Goal: Task Accomplishment & Management: Use online tool/utility

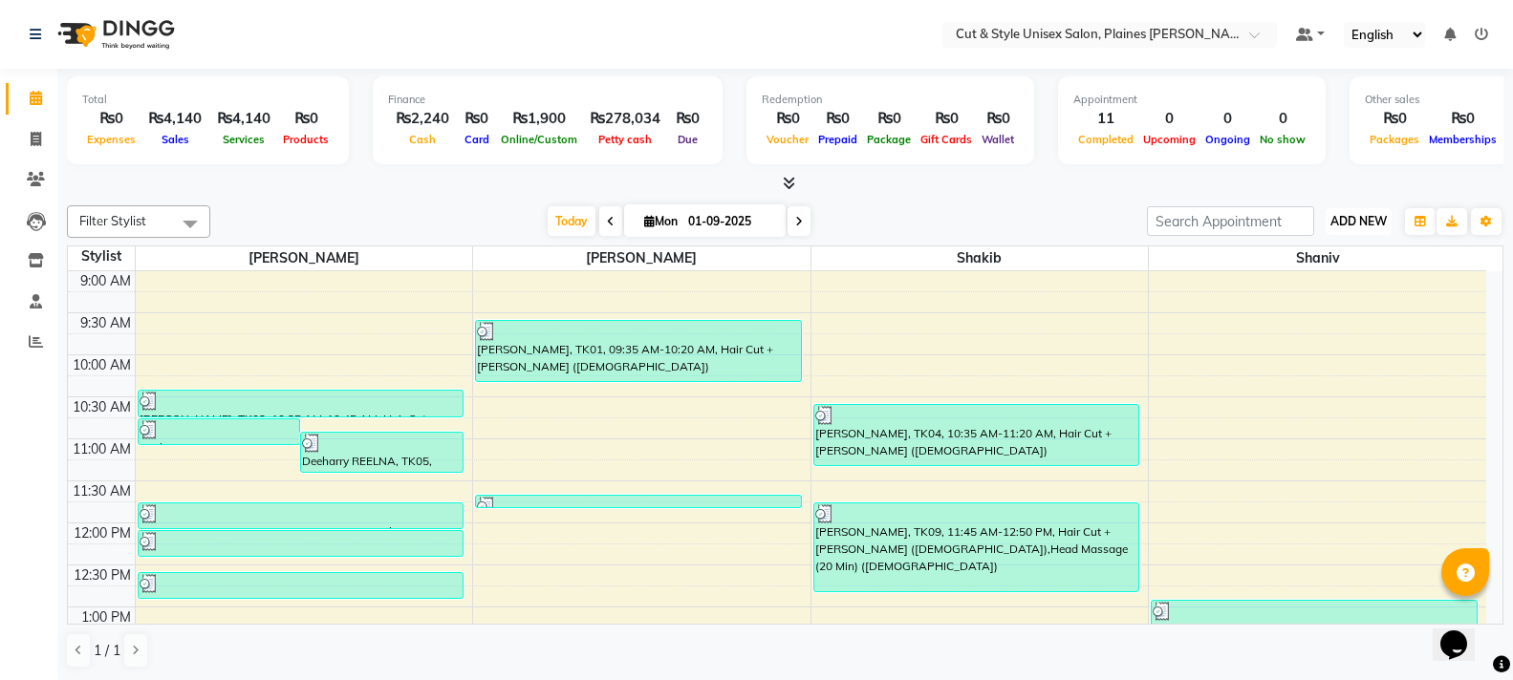
click at [1355, 221] on span "ADD NEW" at bounding box center [1358, 221] width 56 height 14
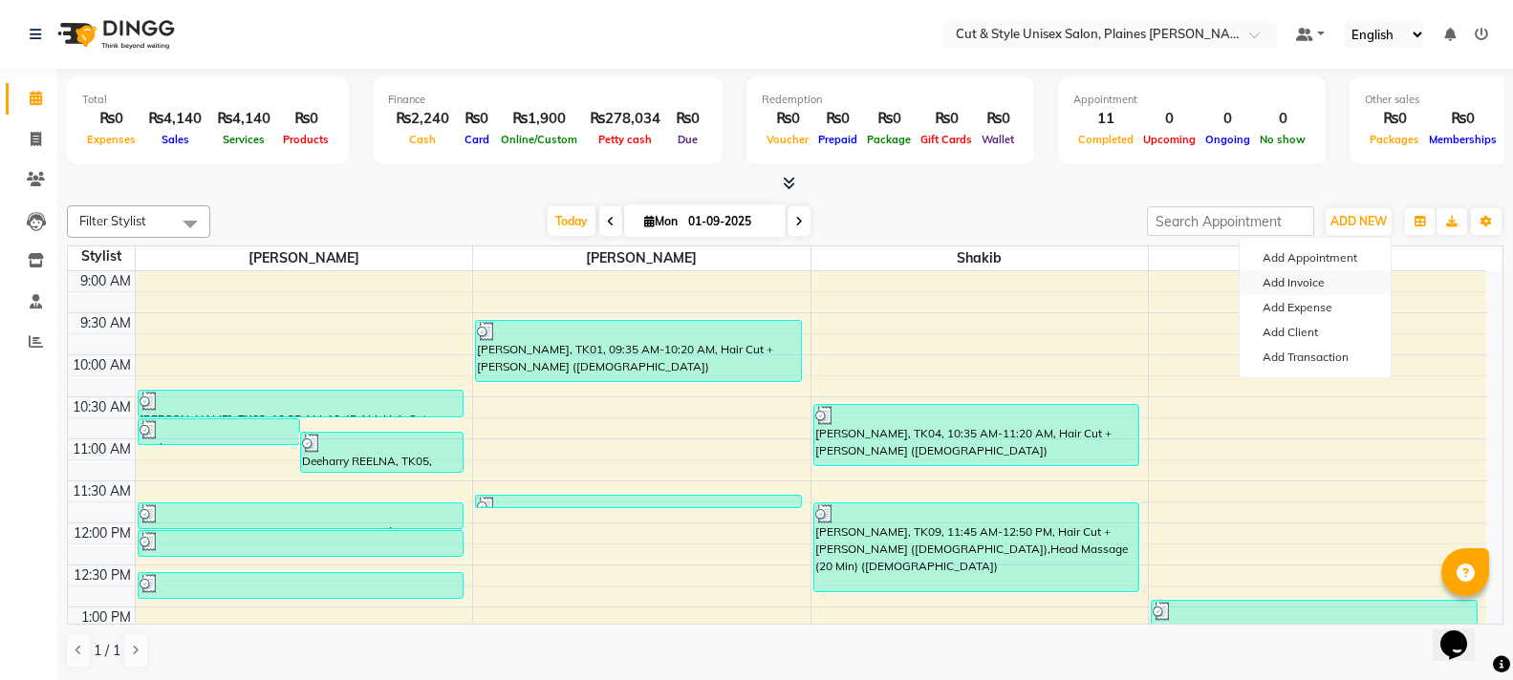
click at [1295, 281] on link "Add Invoice" at bounding box center [1315, 282] width 151 height 25
select select "service"
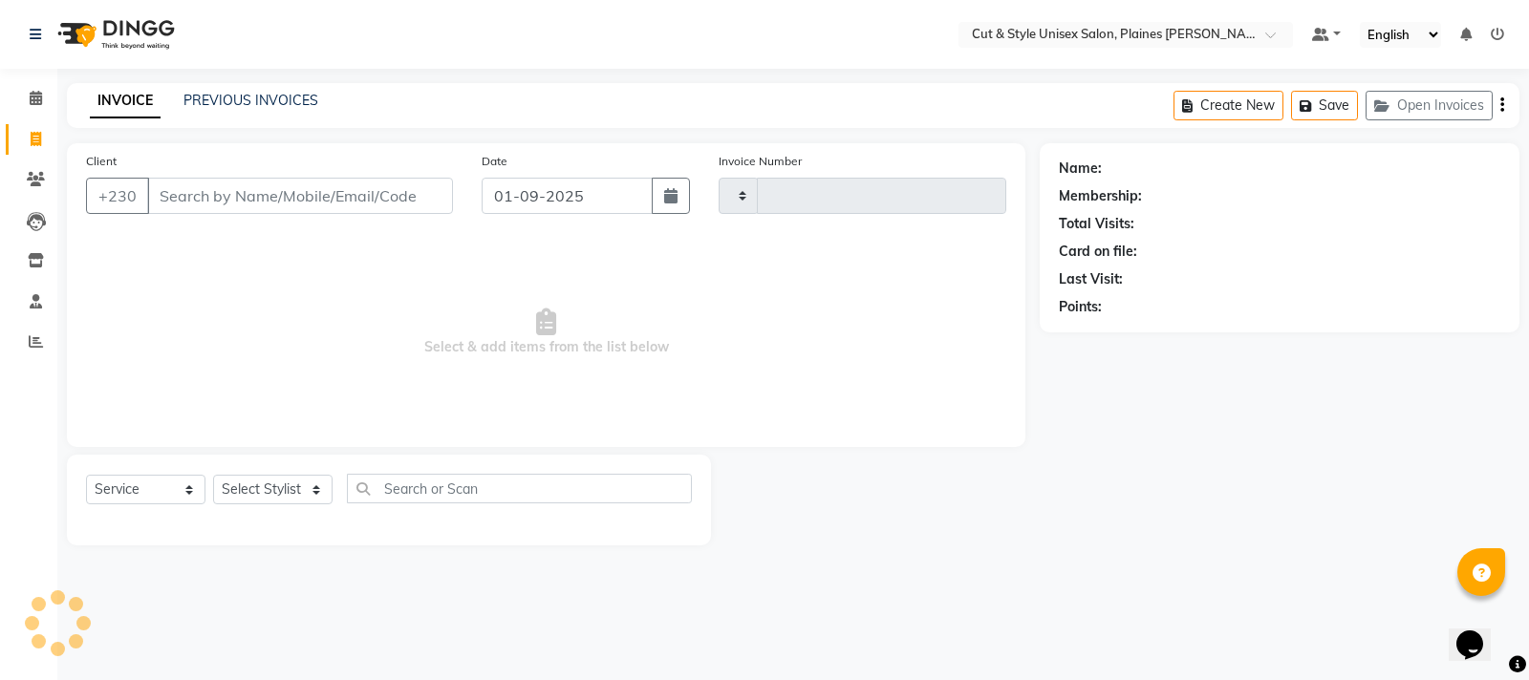
type input "3611"
select select "7731"
click at [303, 179] on div "Client +230" at bounding box center [270, 190] width 396 height 78
click at [317, 184] on input "Client" at bounding box center [300, 196] width 306 height 36
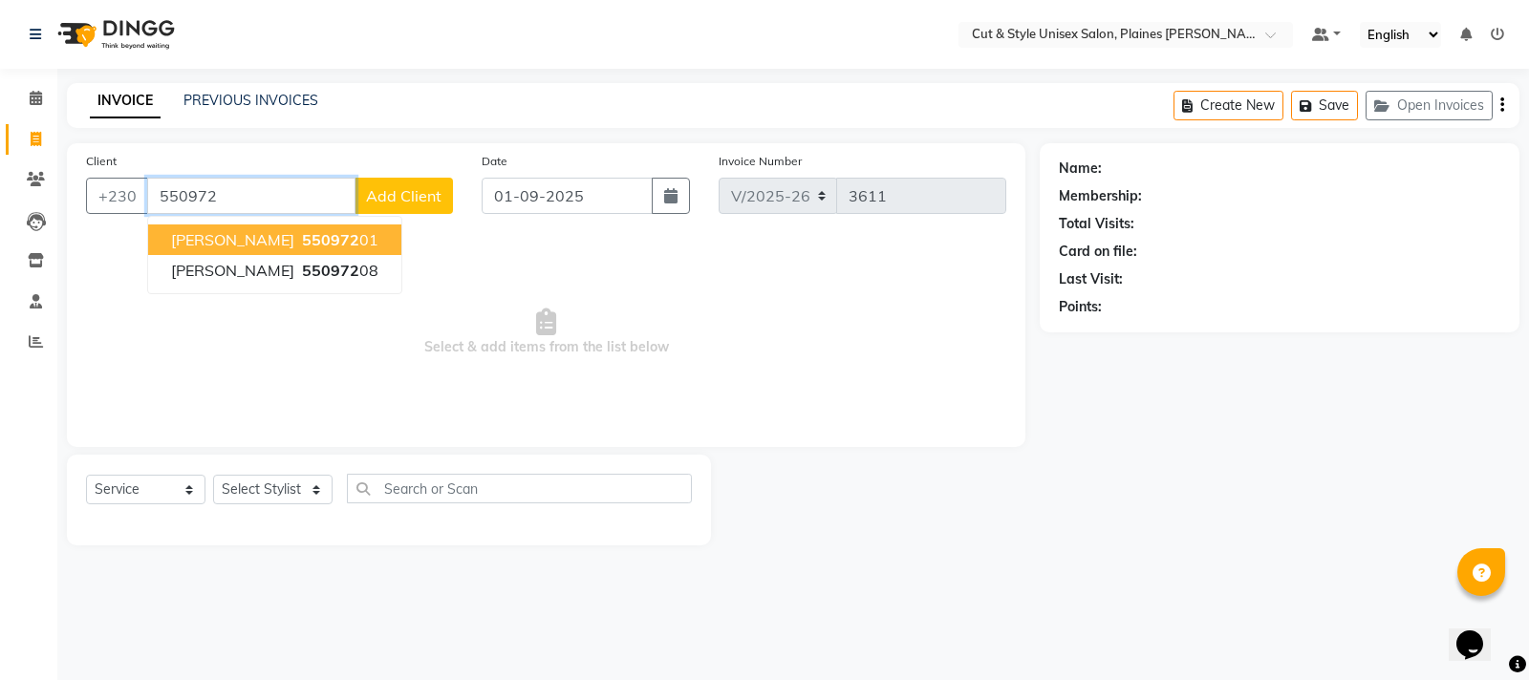
click at [310, 242] on span "550972" at bounding box center [330, 239] width 57 height 19
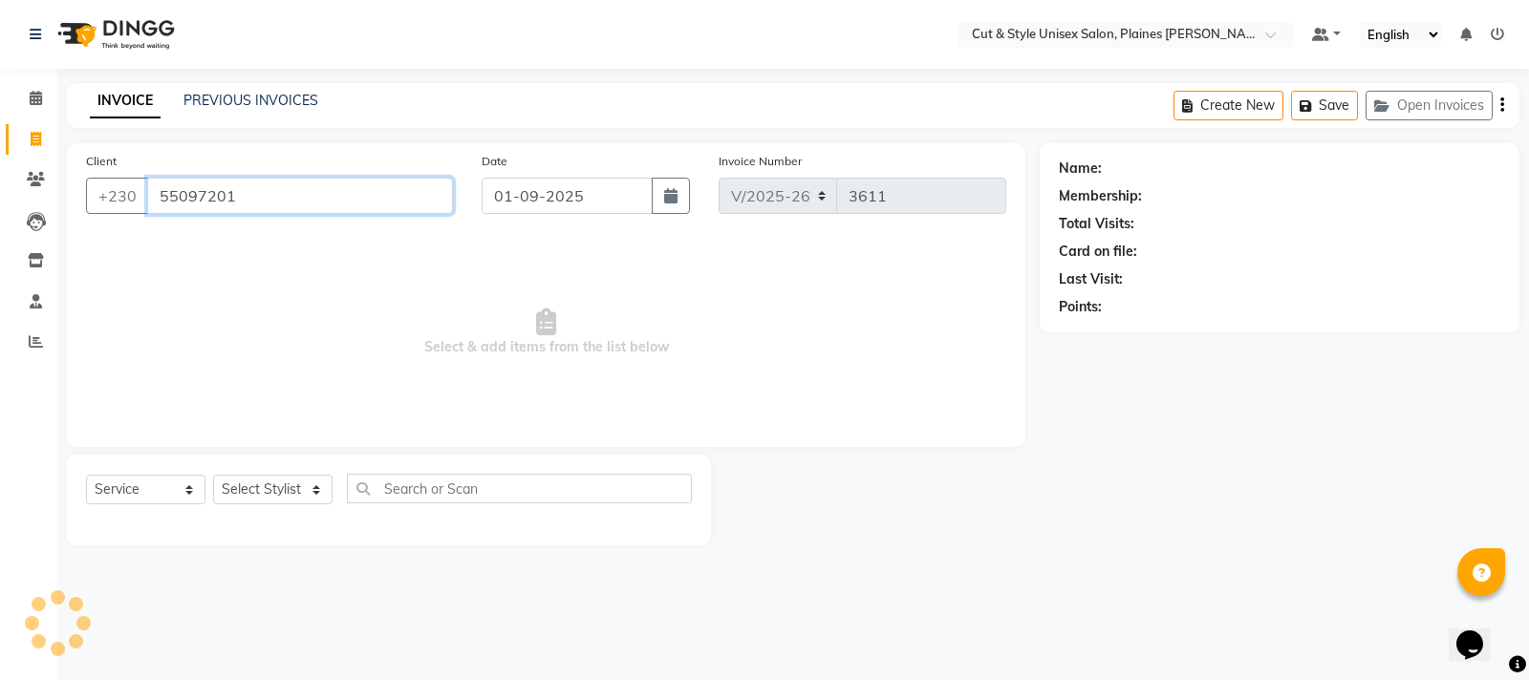
type input "55097201"
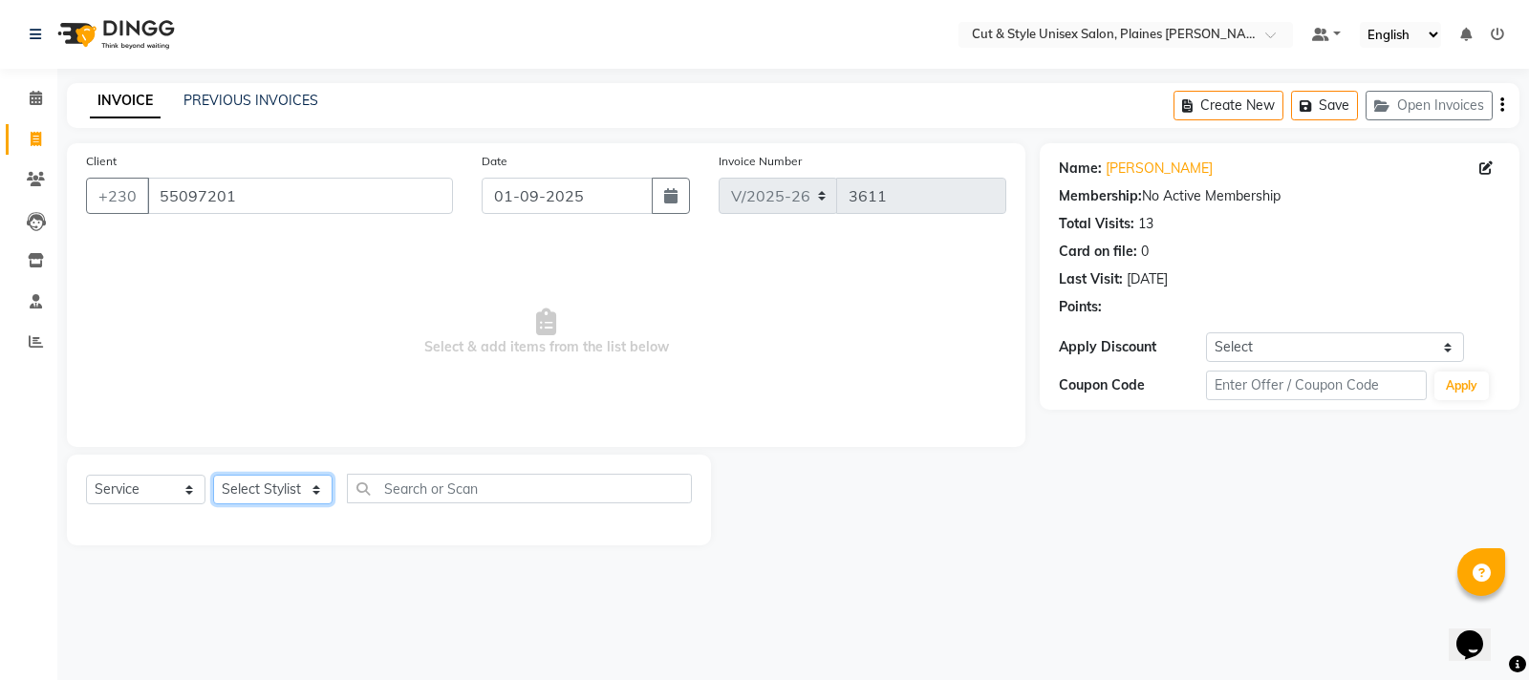
click at [321, 494] on select "Select Stylist [PERSON_NAME] Manager [PERSON_NAME]" at bounding box center [272, 490] width 119 height 30
select select "68909"
click at [213, 475] on select "Select Stylist [PERSON_NAME] Manager [PERSON_NAME]" at bounding box center [272, 490] width 119 height 30
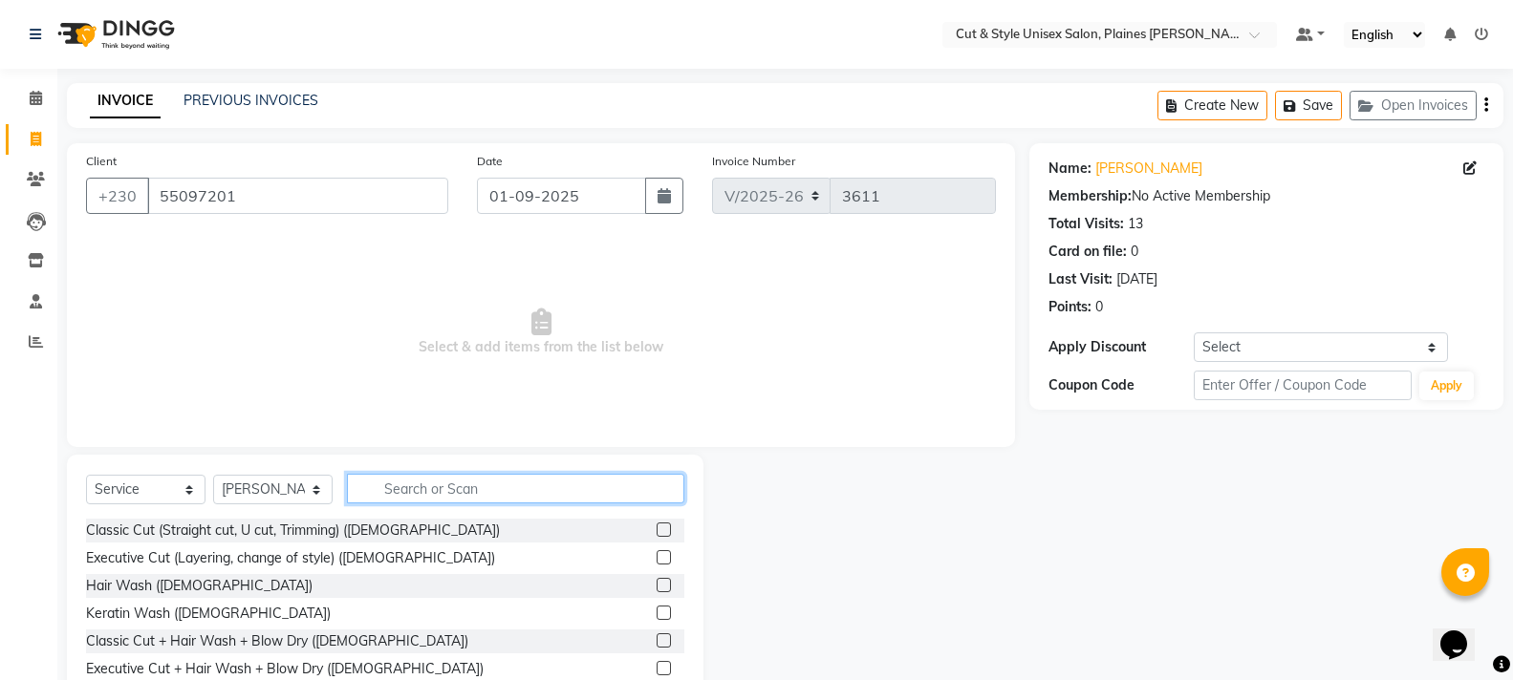
click at [399, 488] on input "text" at bounding box center [515, 489] width 337 height 30
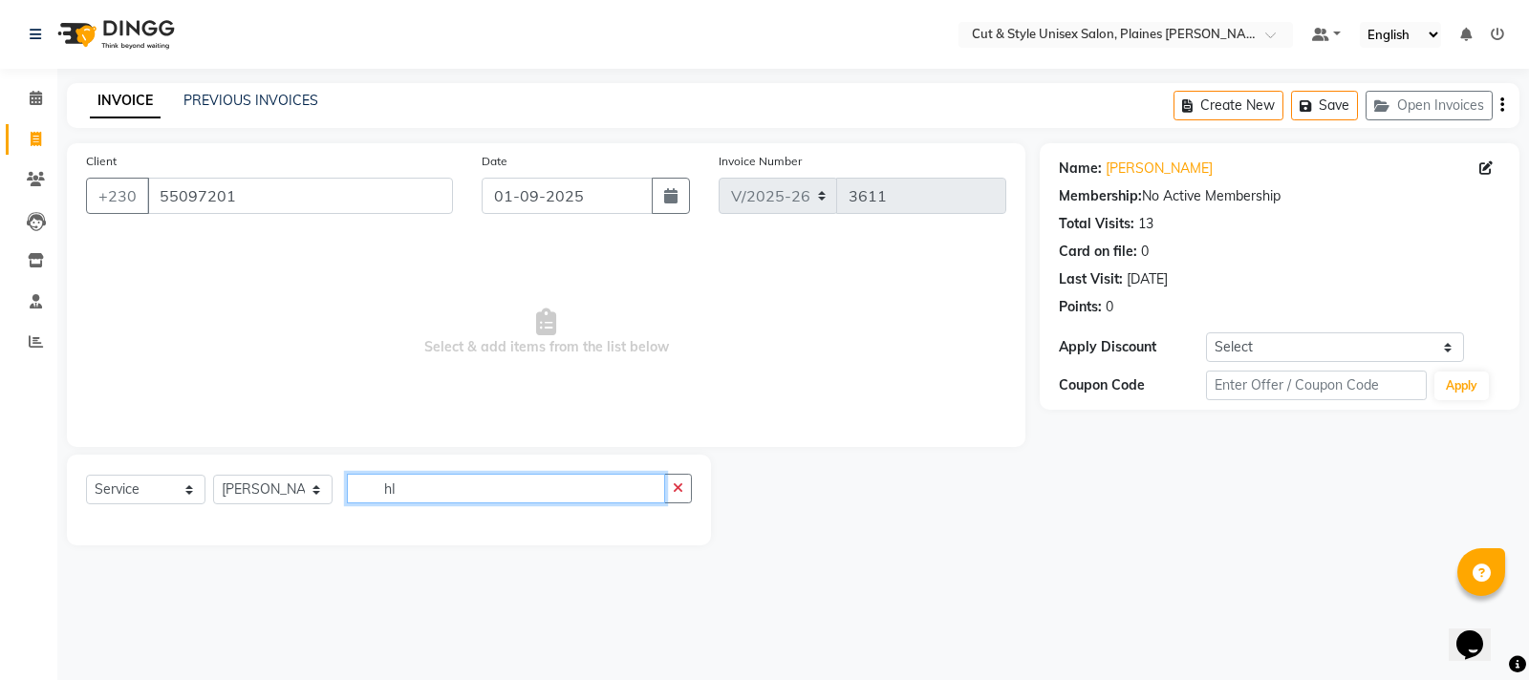
type input "h"
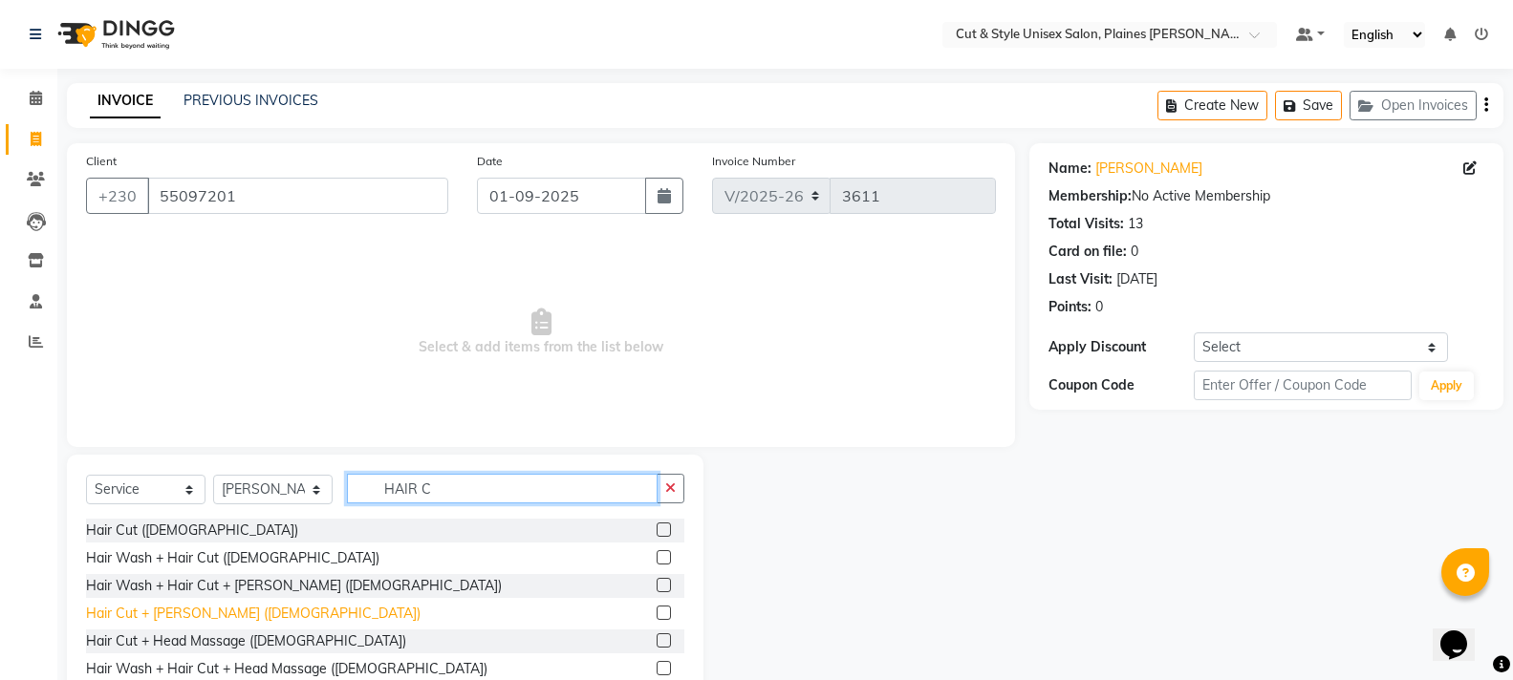
type input "HAIR C"
click at [168, 614] on div "Hair Cut + [PERSON_NAME] ([DEMOGRAPHIC_DATA])" at bounding box center [253, 614] width 335 height 20
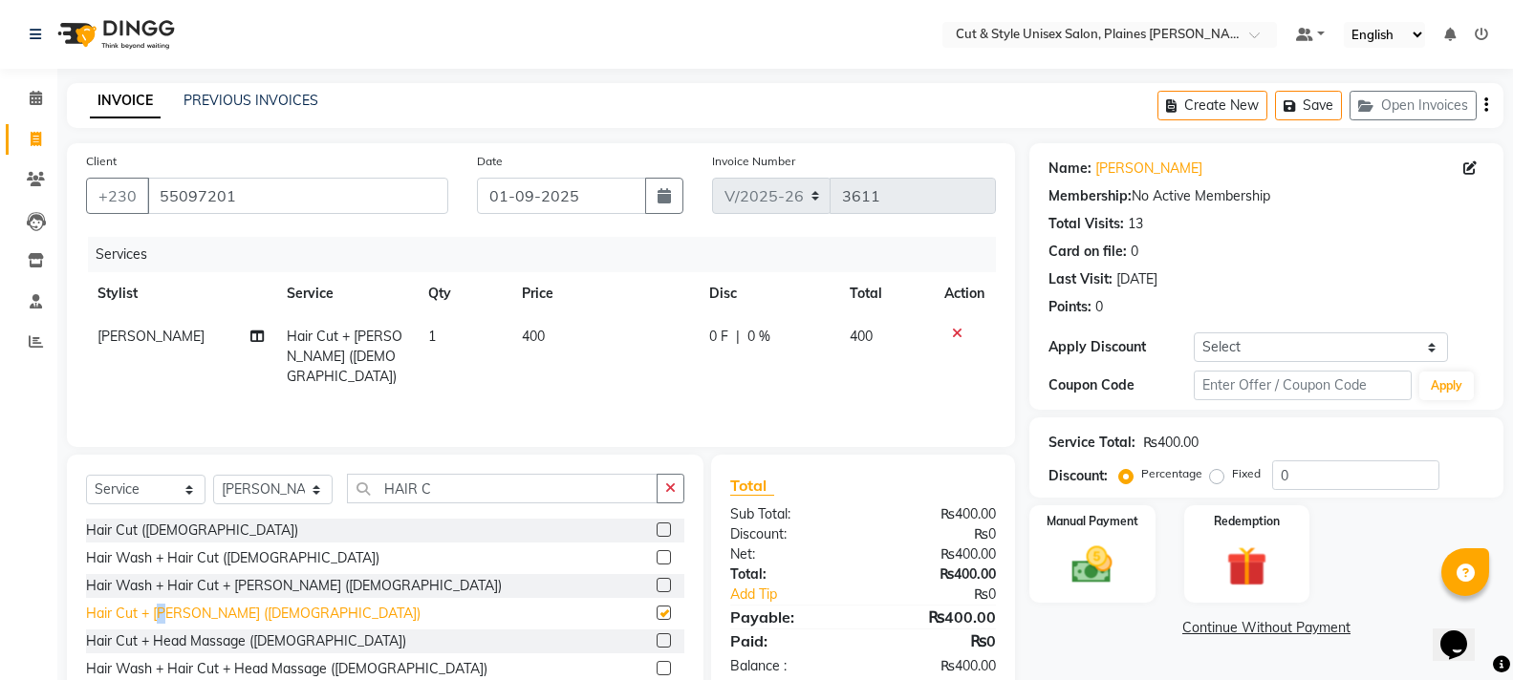
checkbox input "false"
click at [1118, 560] on img at bounding box center [1092, 565] width 68 height 49
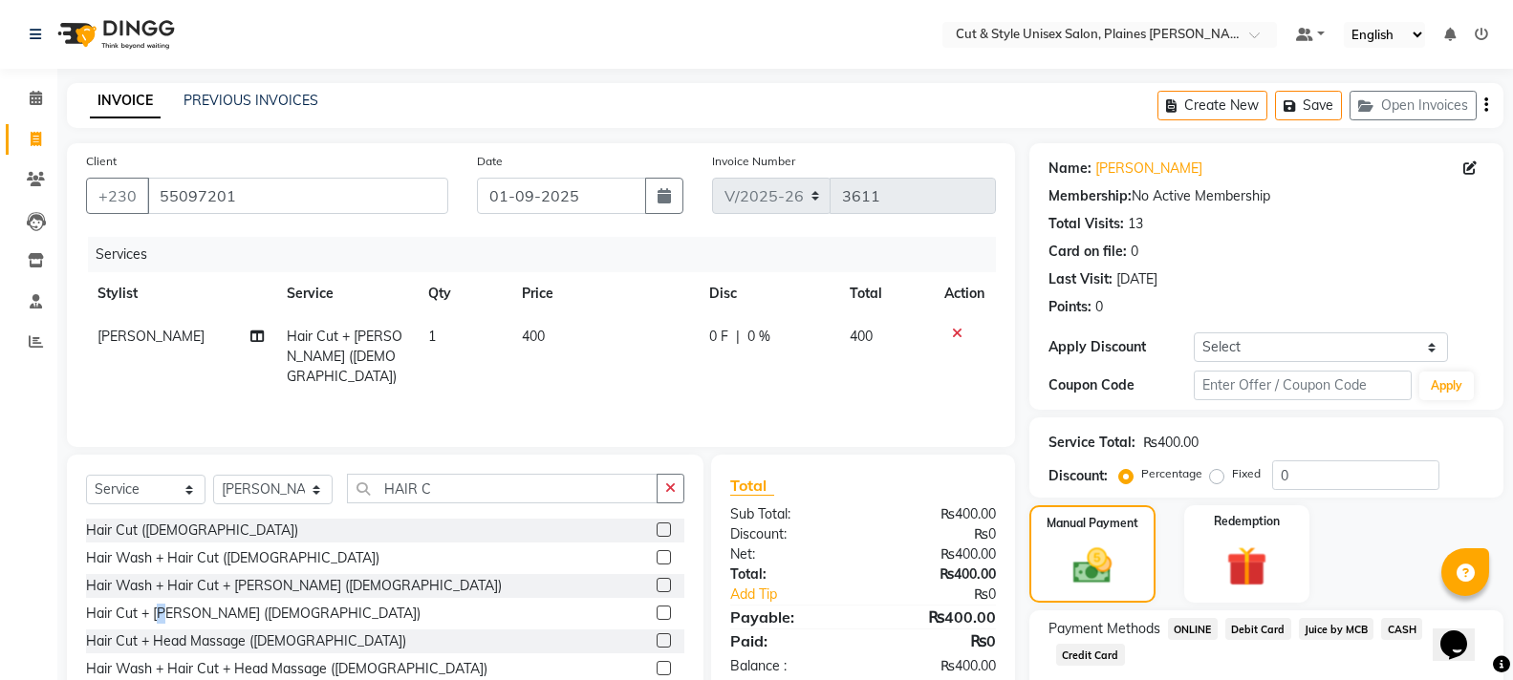
scroll to position [96, 0]
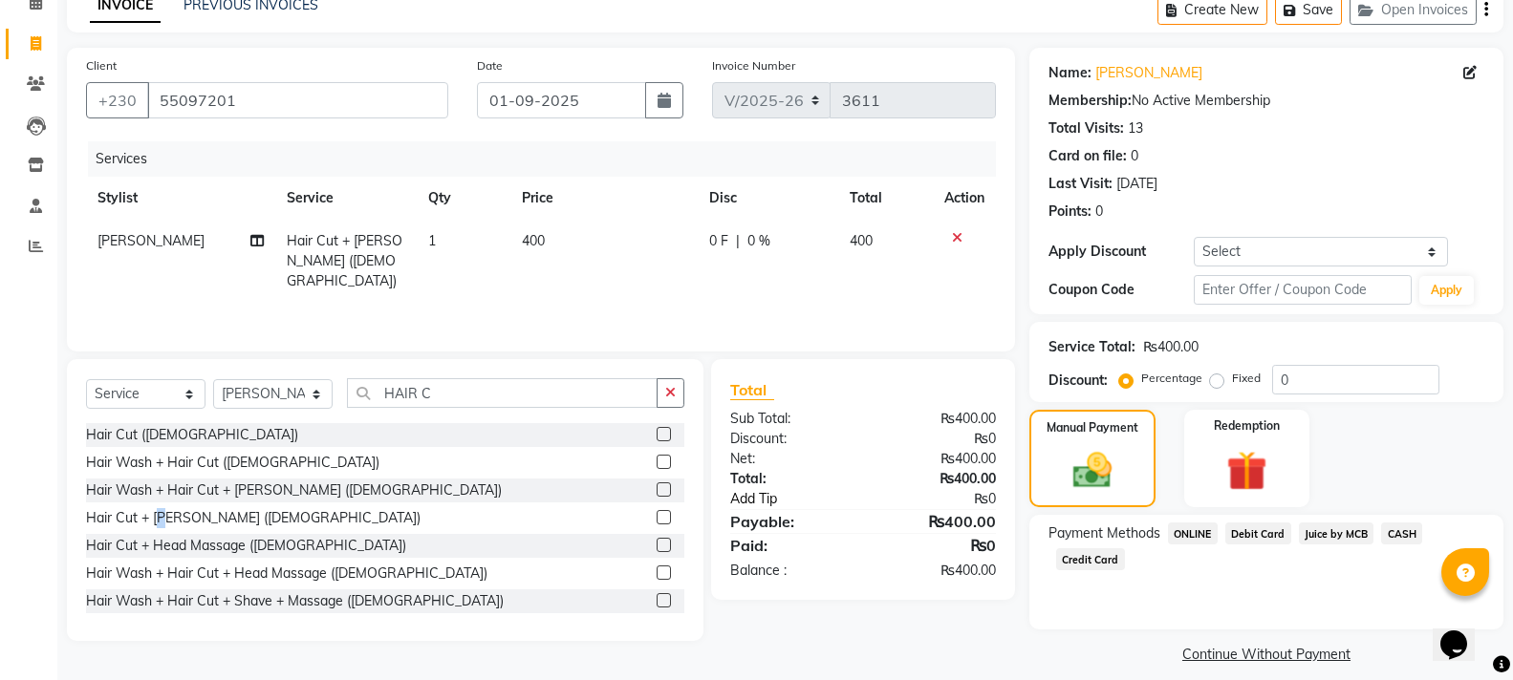
click at [762, 494] on link "Add Tip" at bounding box center [801, 499] width 171 height 20
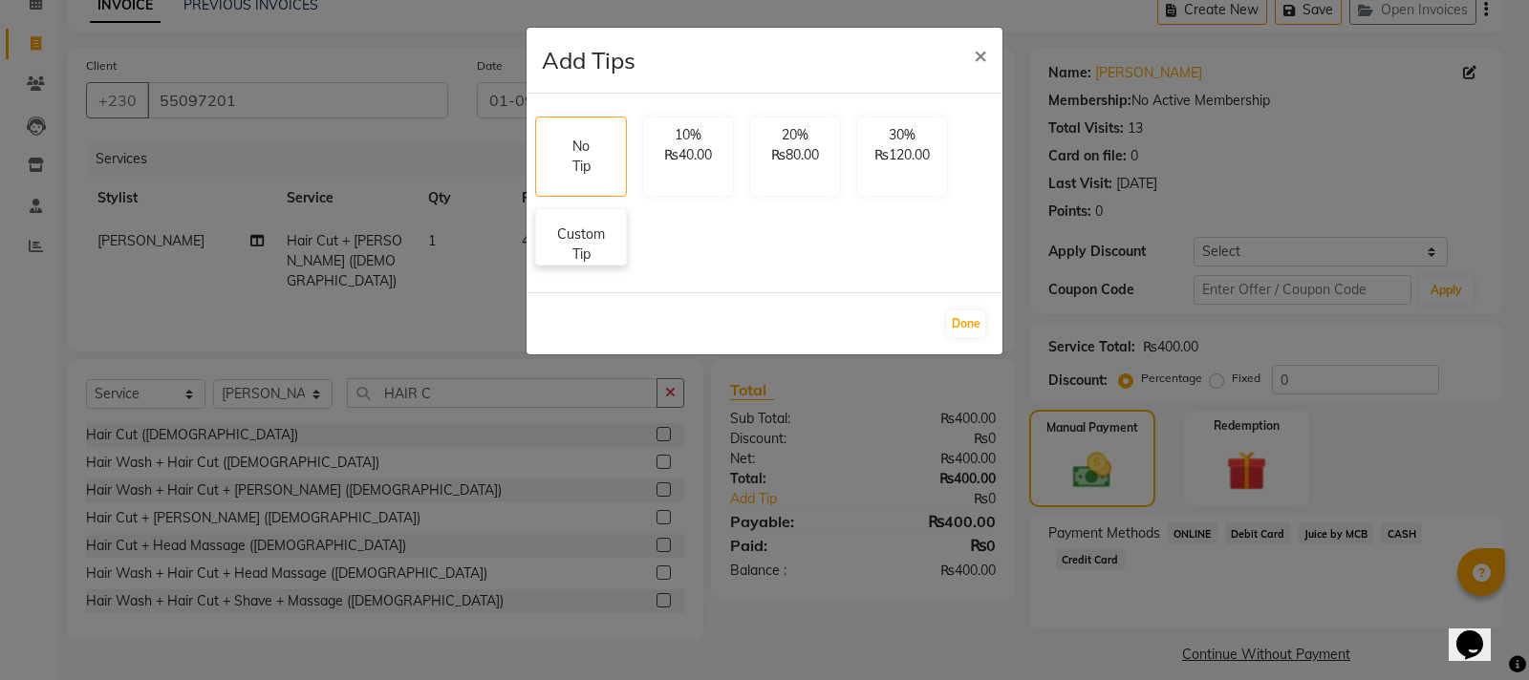
click at [606, 243] on p "Custom Tip" at bounding box center [581, 245] width 67 height 40
select select "68909"
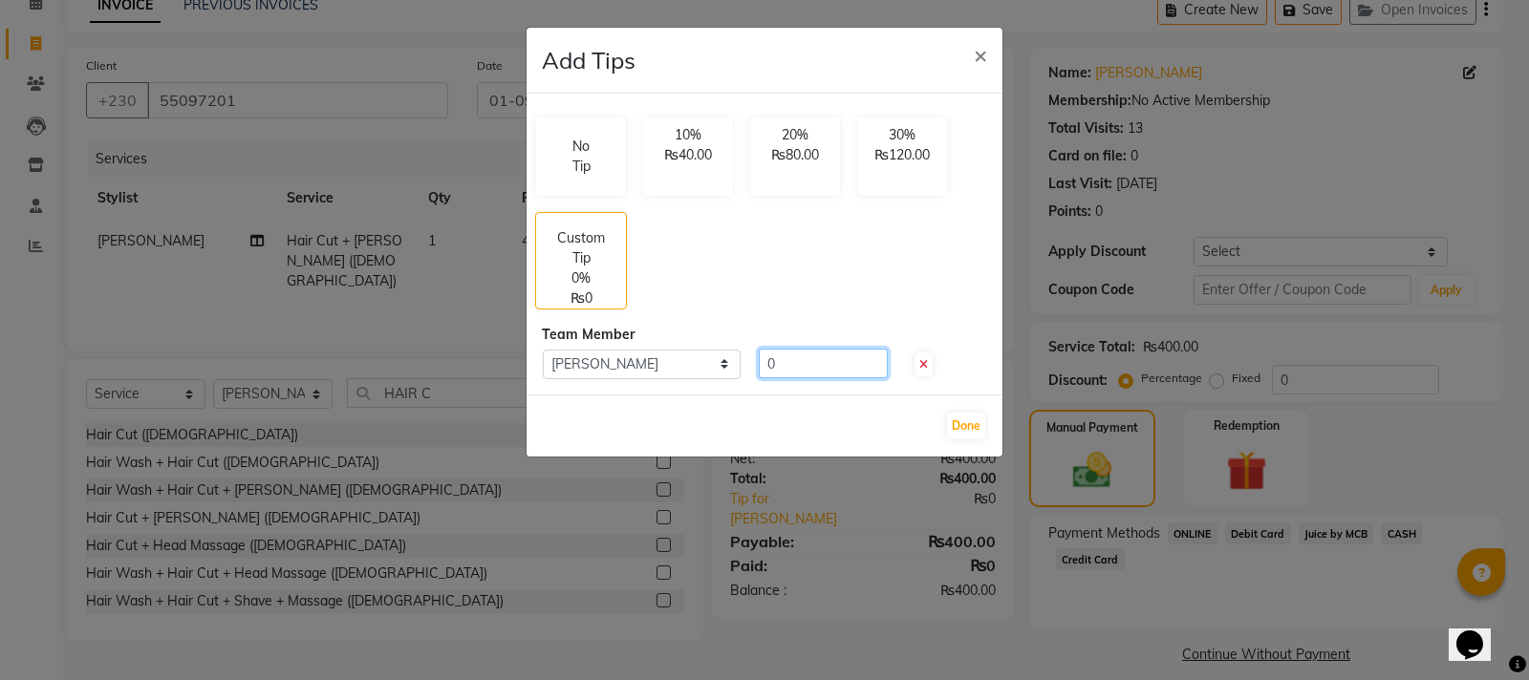
click at [786, 359] on input "0" at bounding box center [823, 364] width 129 height 30
type input "100"
click at [964, 424] on button "Done" at bounding box center [966, 426] width 38 height 27
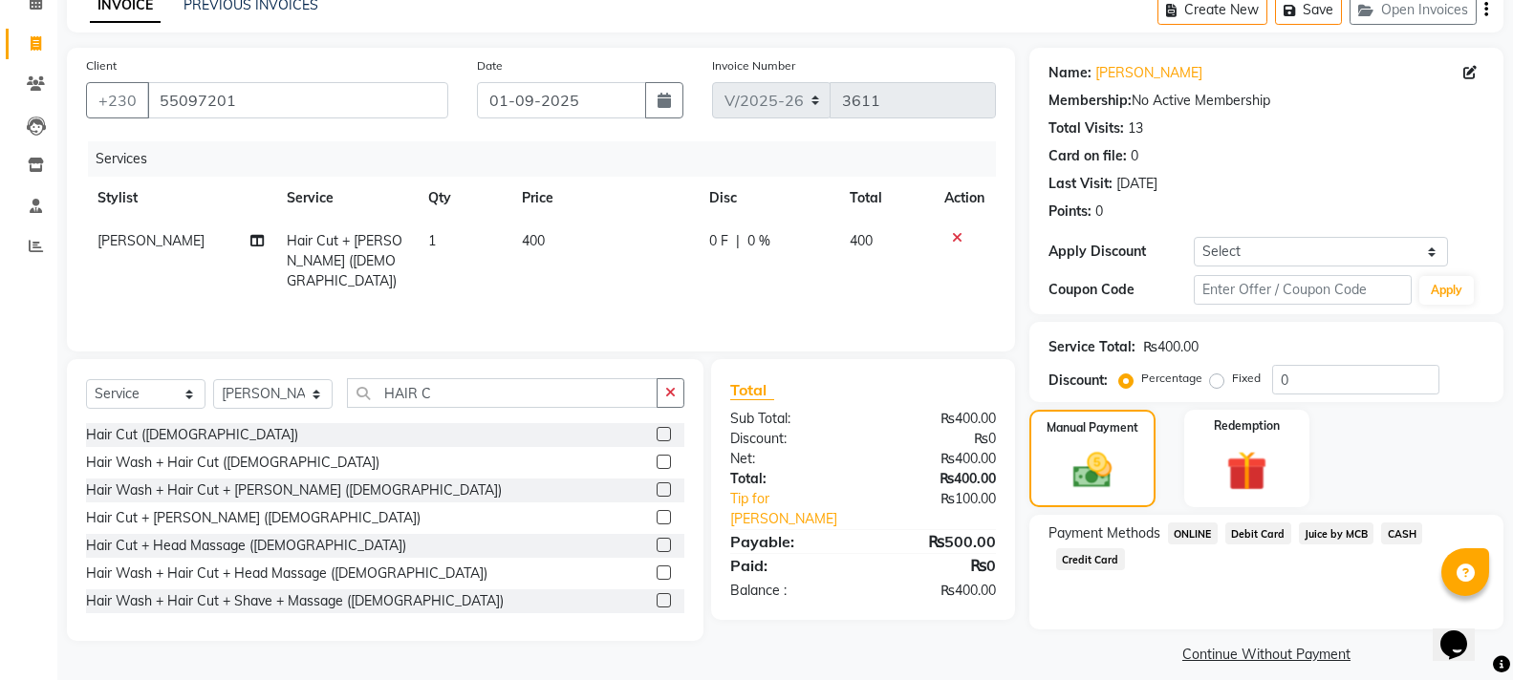
click at [1316, 532] on span "Juice by MCB" at bounding box center [1337, 534] width 76 height 22
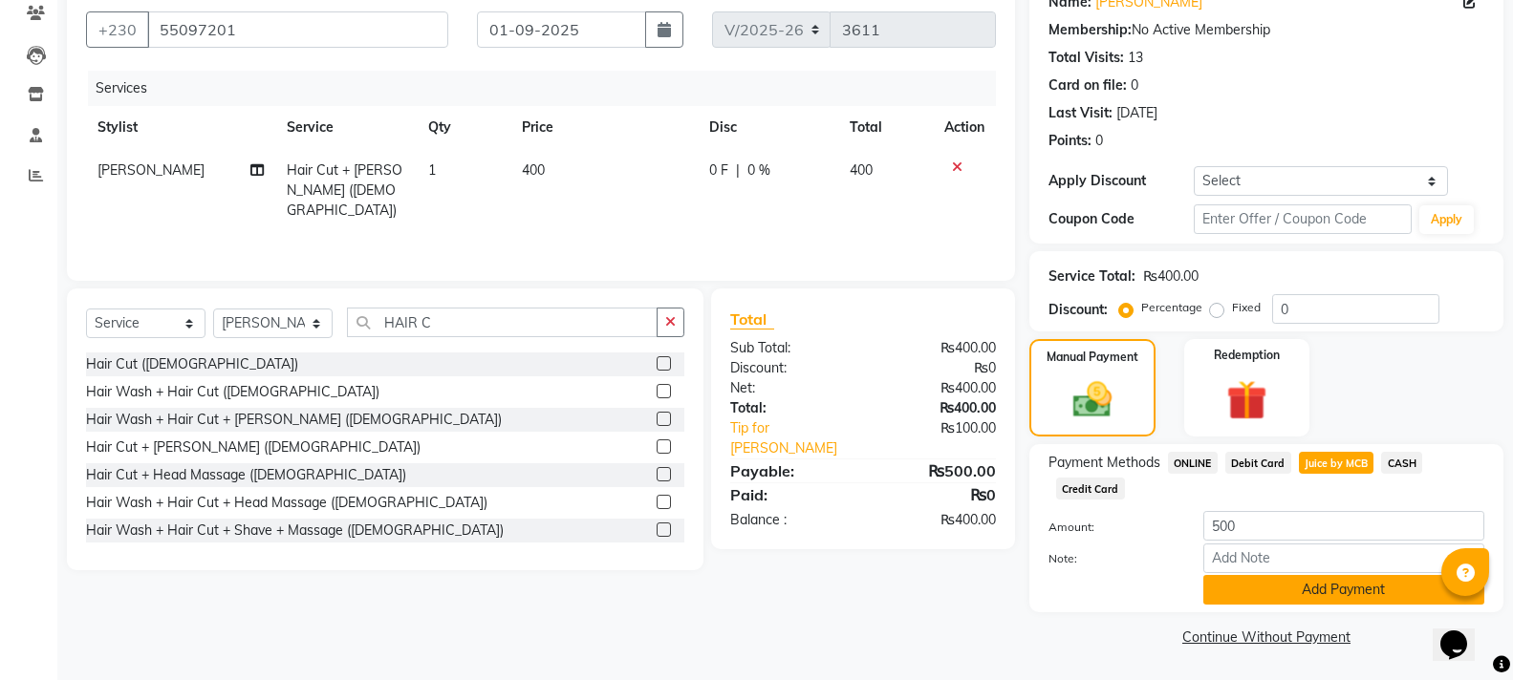
click at [1294, 594] on button "Add Payment" at bounding box center [1343, 590] width 281 height 30
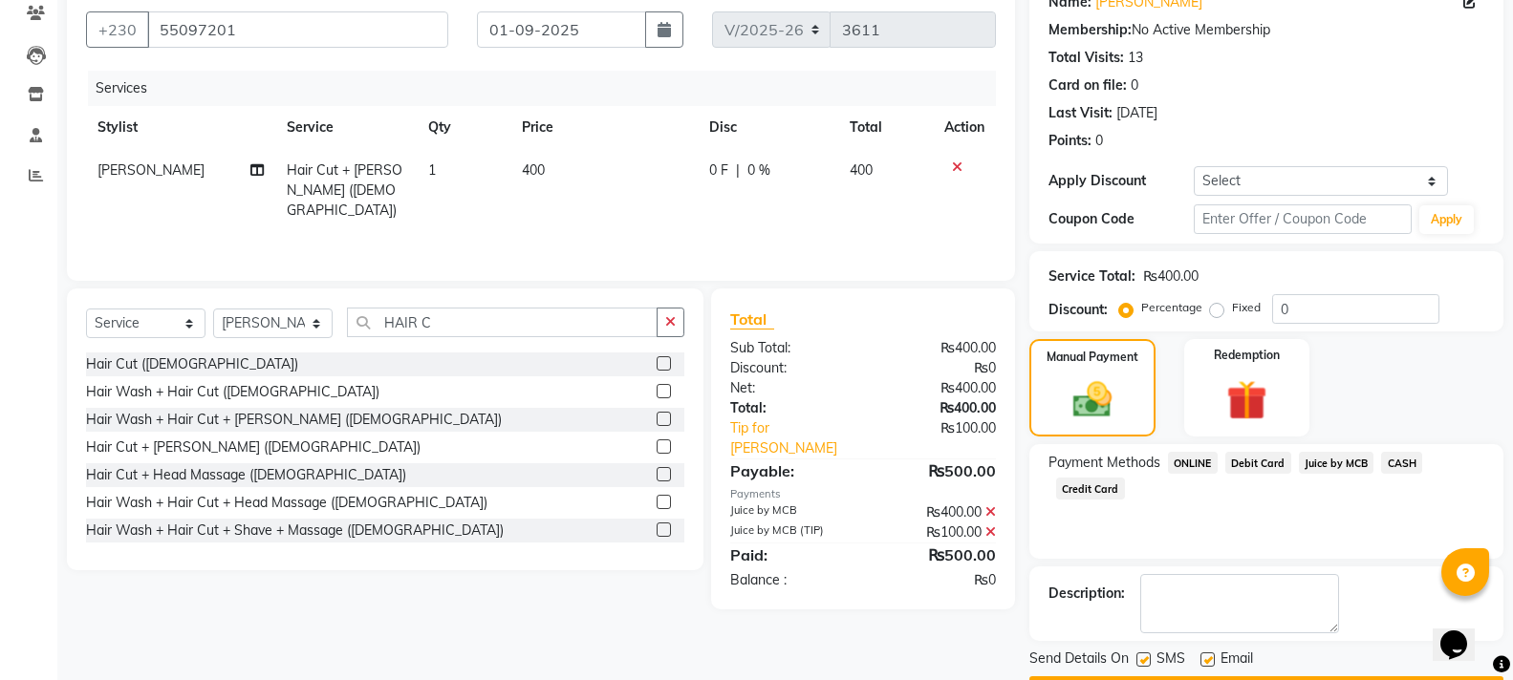
scroll to position [221, 0]
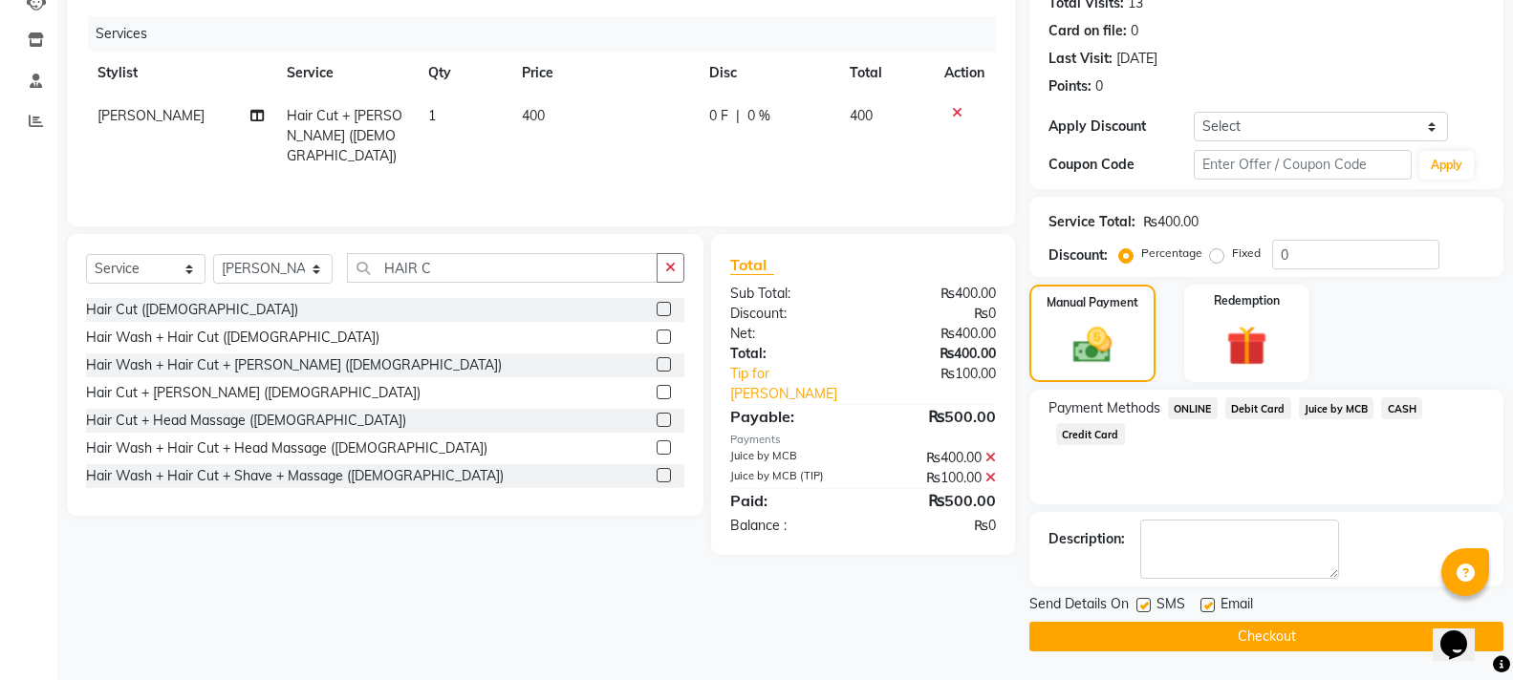
click at [1274, 630] on button "Checkout" at bounding box center [1266, 637] width 474 height 30
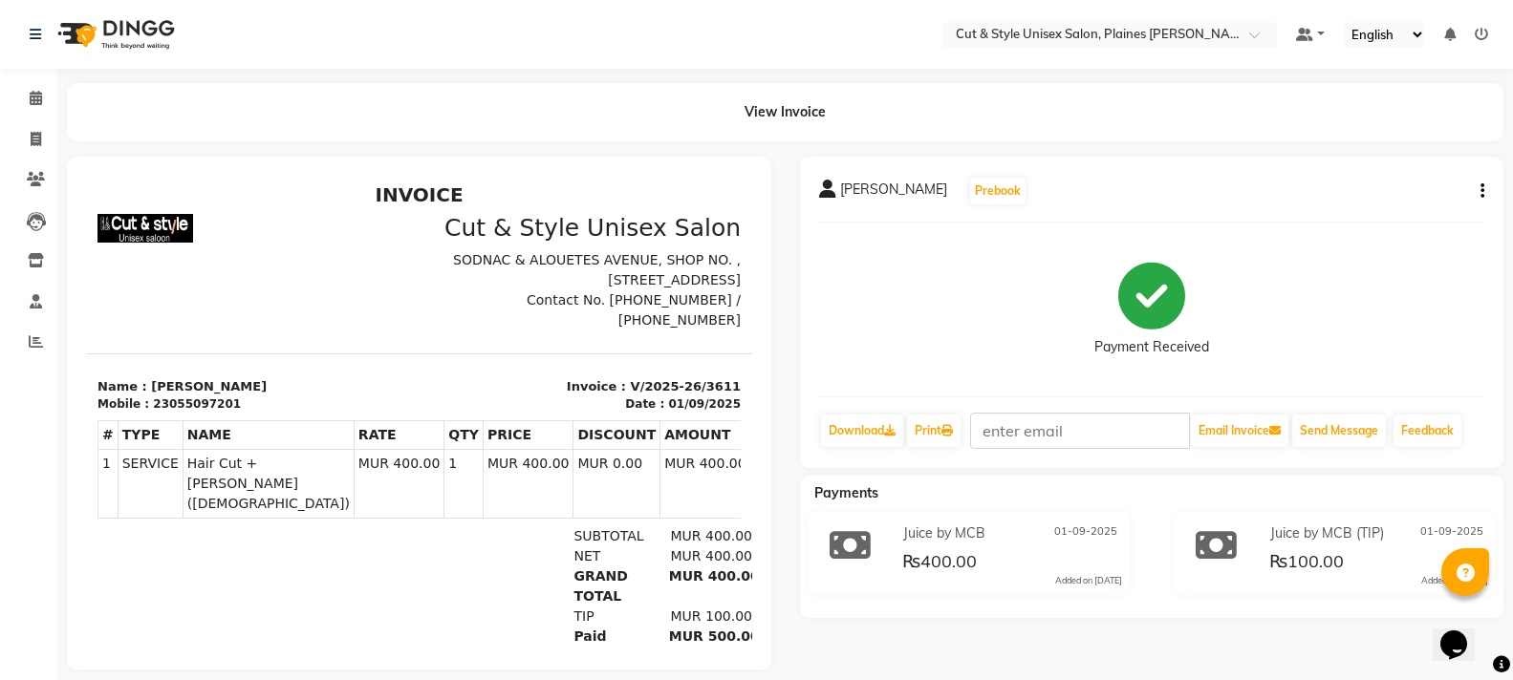
click at [74, 38] on img at bounding box center [114, 35] width 131 height 54
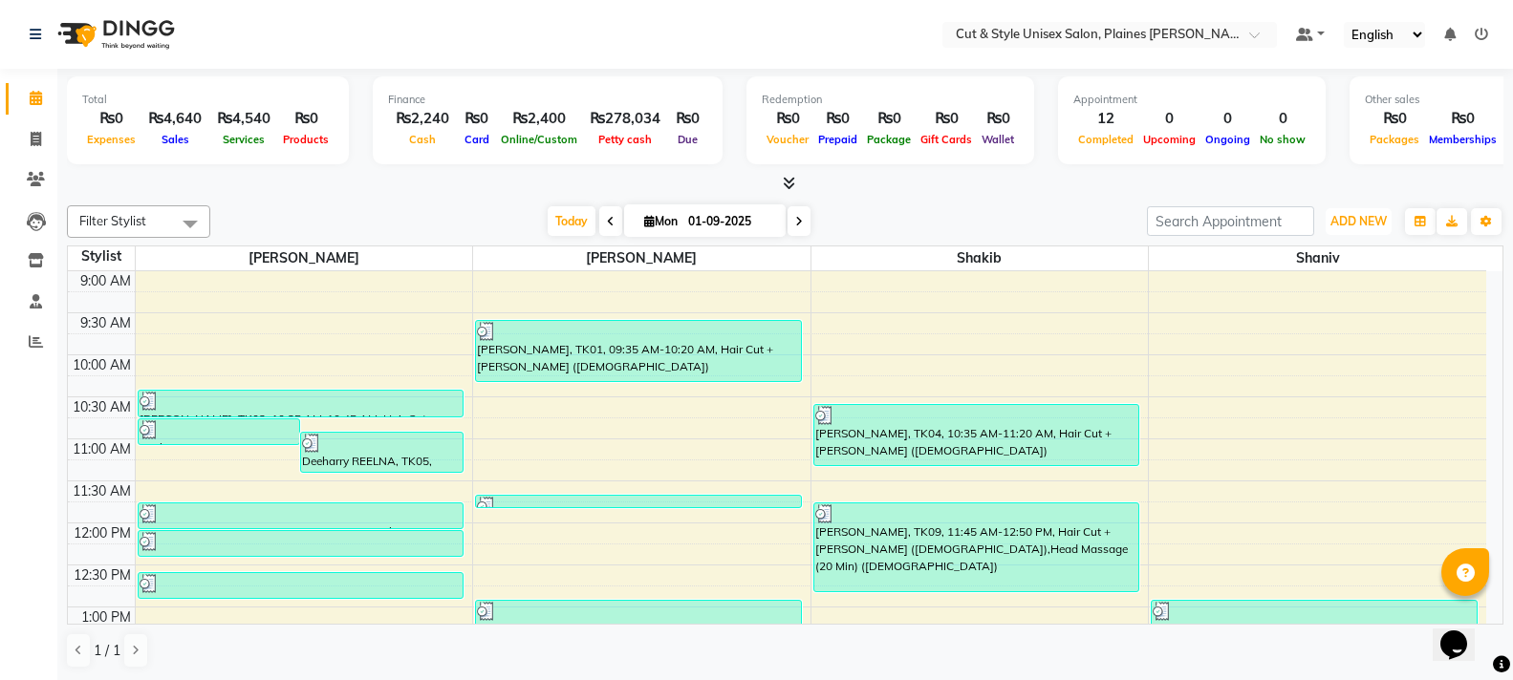
drag, startPoint x: 1377, startPoint y: 218, endPoint x: 1328, endPoint y: 257, distance: 62.5
click at [1375, 219] on span "ADD NEW" at bounding box center [1358, 221] width 56 height 14
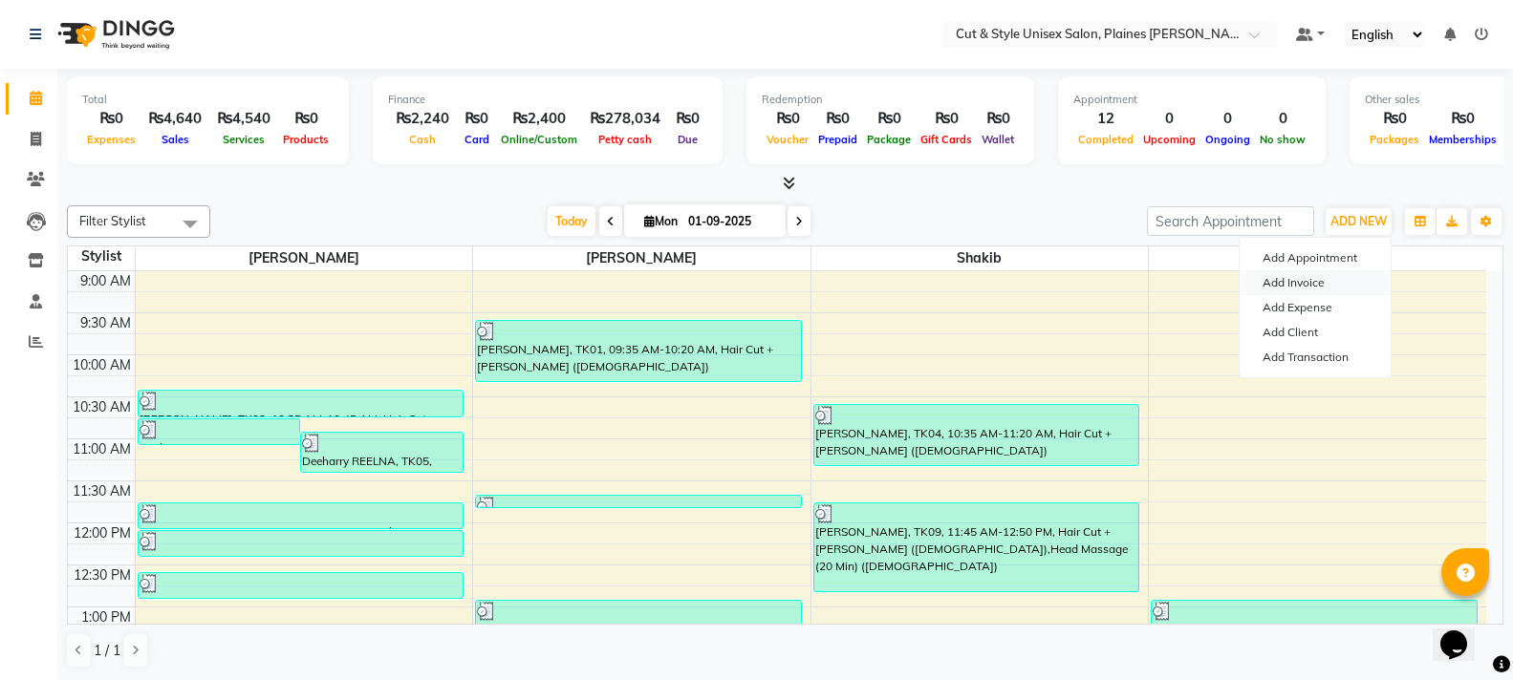
click at [1280, 281] on link "Add Invoice" at bounding box center [1315, 282] width 151 height 25
select select "service"
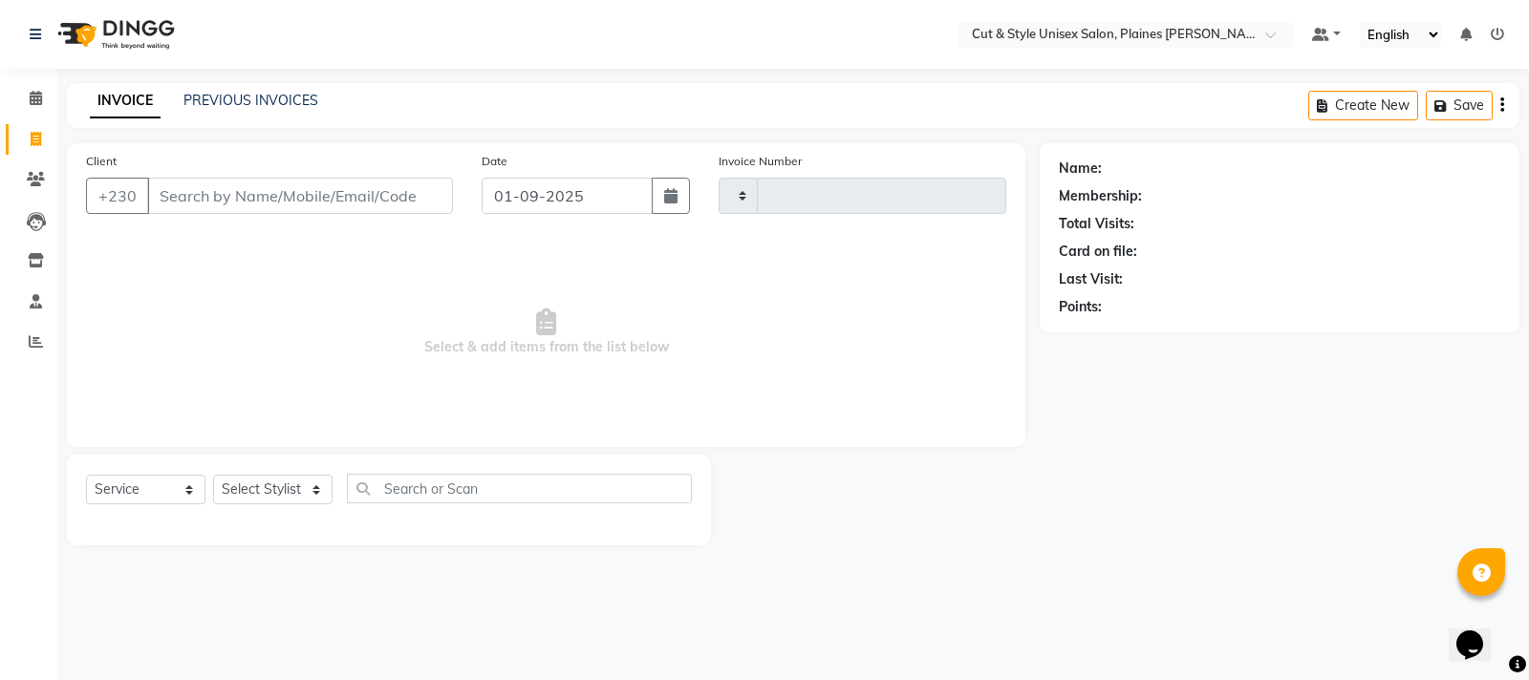
type input "3612"
select select "7731"
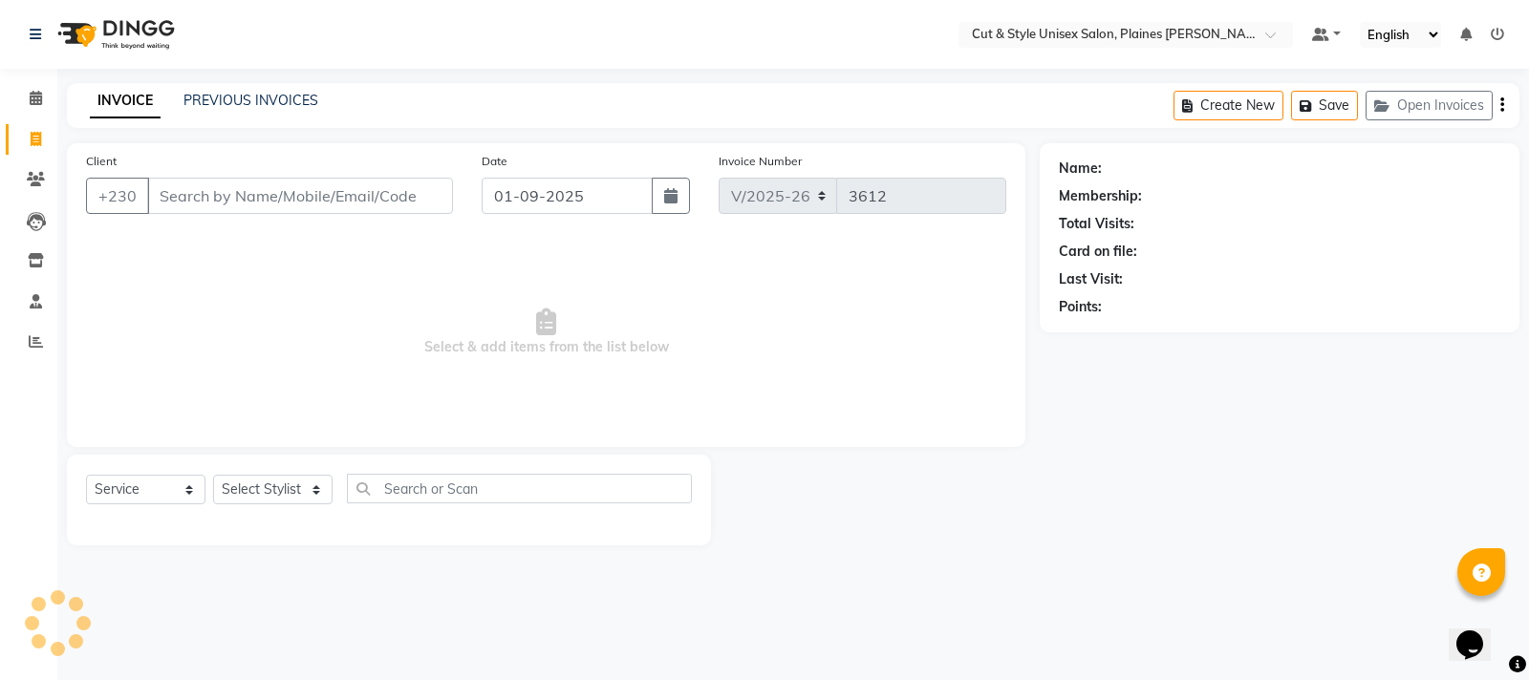
click at [307, 193] on input "Client" at bounding box center [300, 196] width 306 height 36
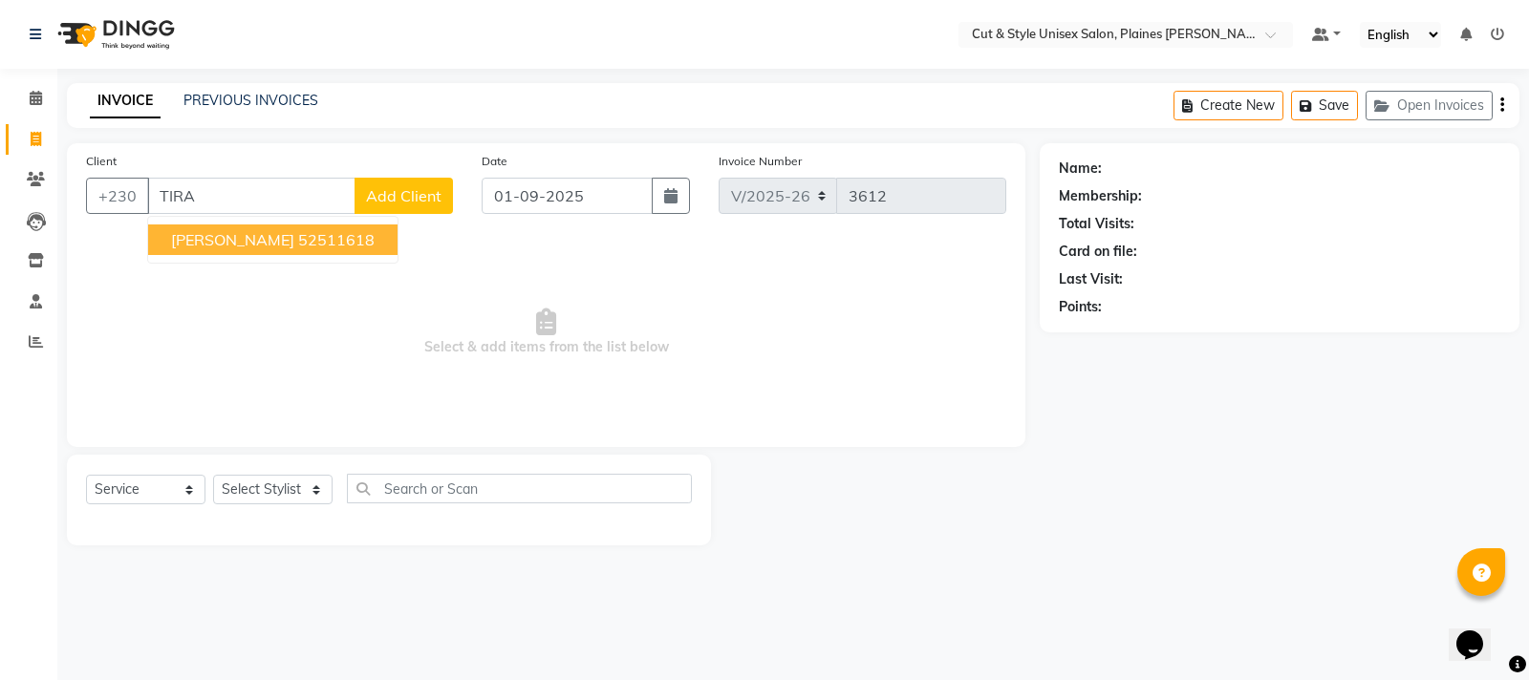
click at [300, 248] on ngb-highlight "52511618" at bounding box center [336, 239] width 76 height 19
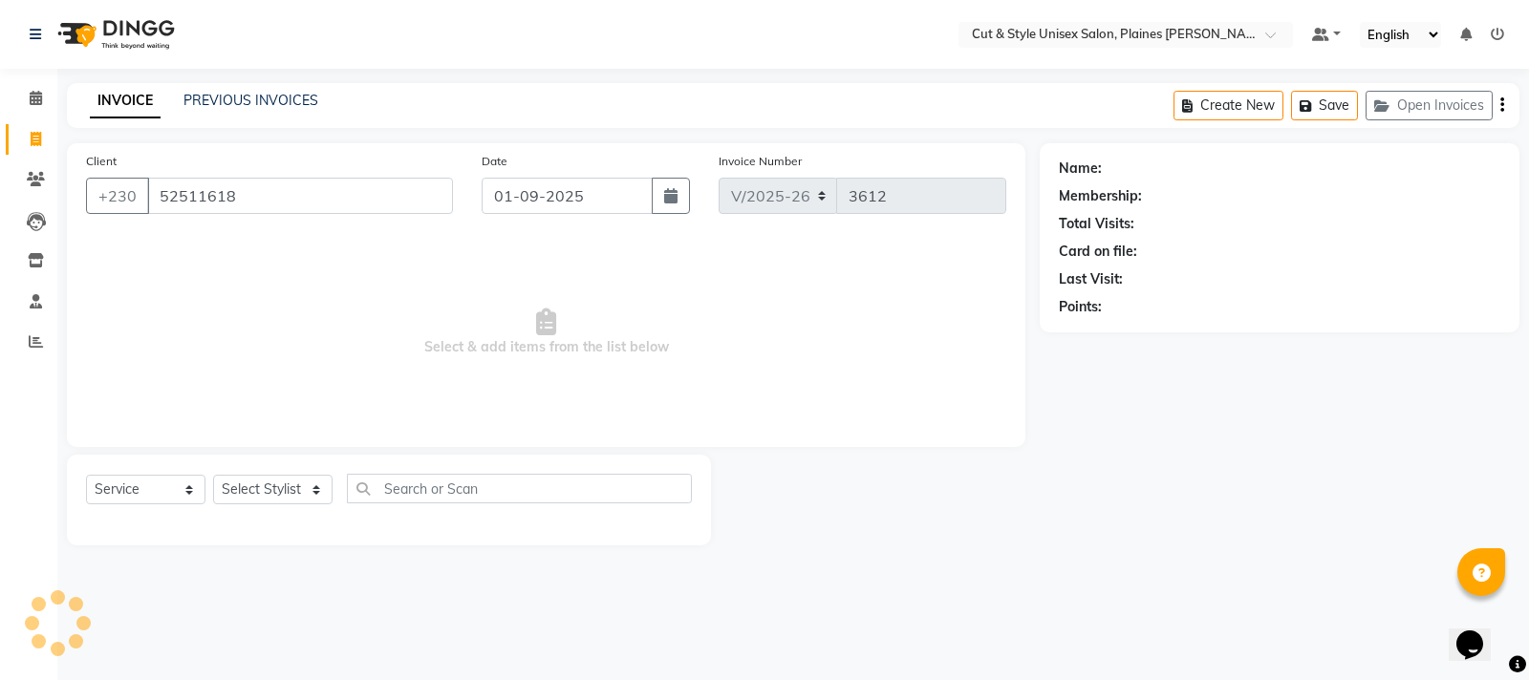
type input "52511618"
select select "1: Object"
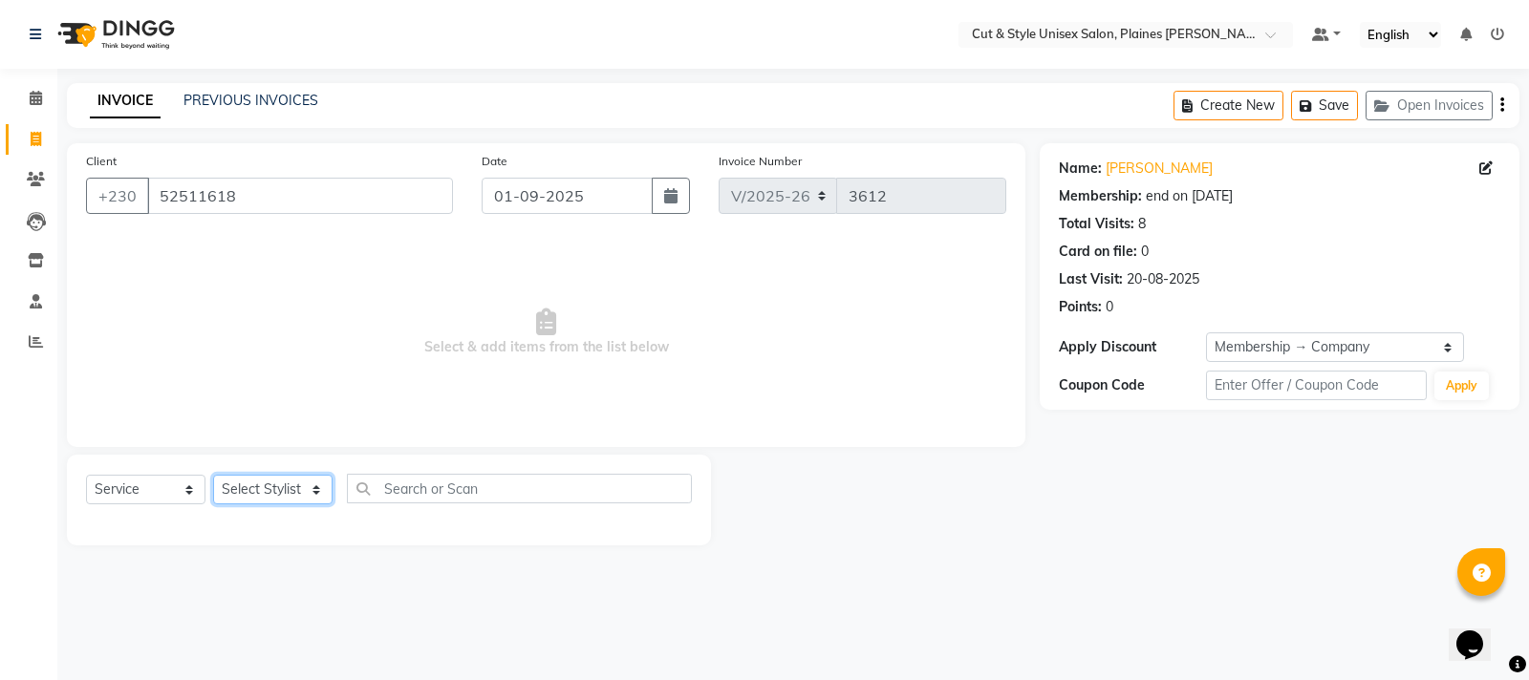
click at [312, 480] on select "Select Stylist [PERSON_NAME] Manager [PERSON_NAME]" at bounding box center [272, 490] width 119 height 30
click at [213, 475] on select "Select Stylist [PERSON_NAME] Manager [PERSON_NAME]" at bounding box center [272, 490] width 119 height 30
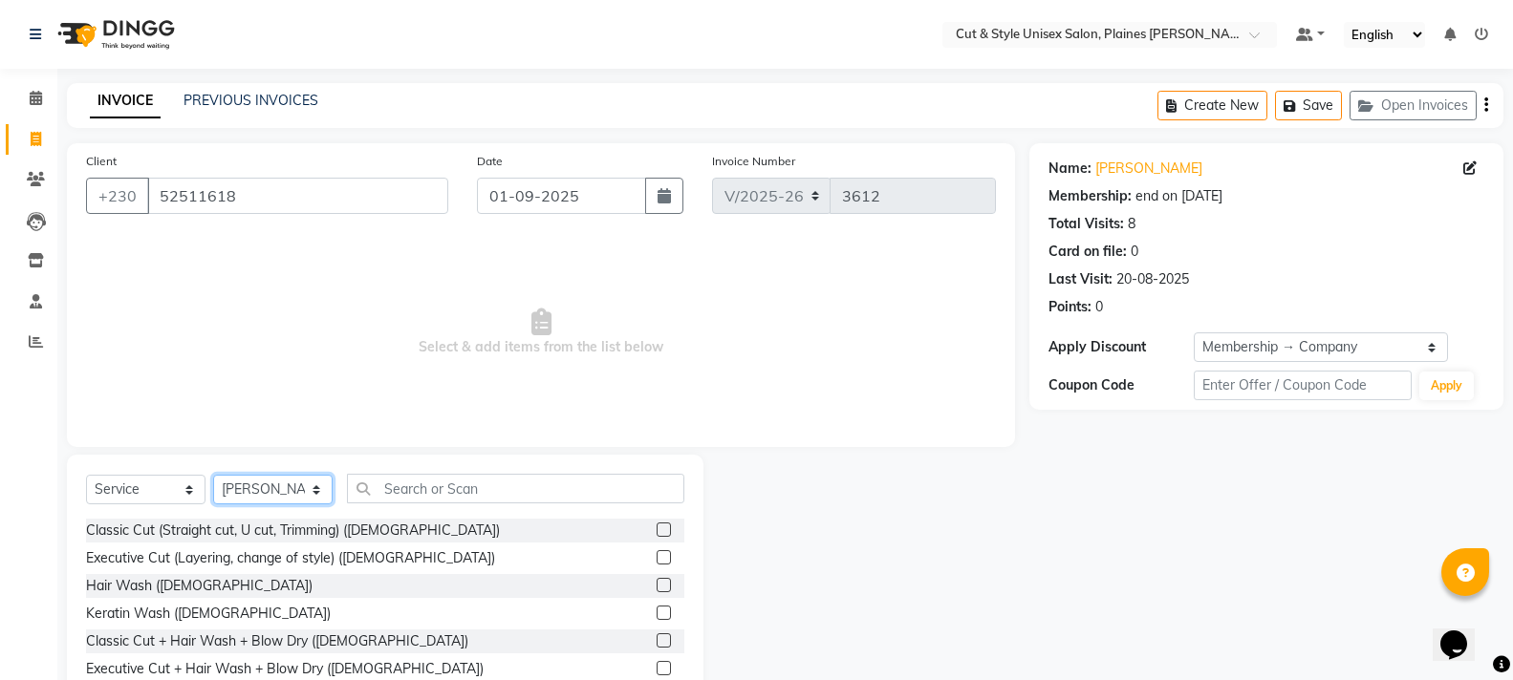
click at [318, 489] on select "Select Stylist [PERSON_NAME] Manager [PERSON_NAME]" at bounding box center [272, 490] width 119 height 30
click at [213, 475] on select "Select Stylist [PERSON_NAME] Manager [PERSON_NAME]" at bounding box center [272, 490] width 119 height 30
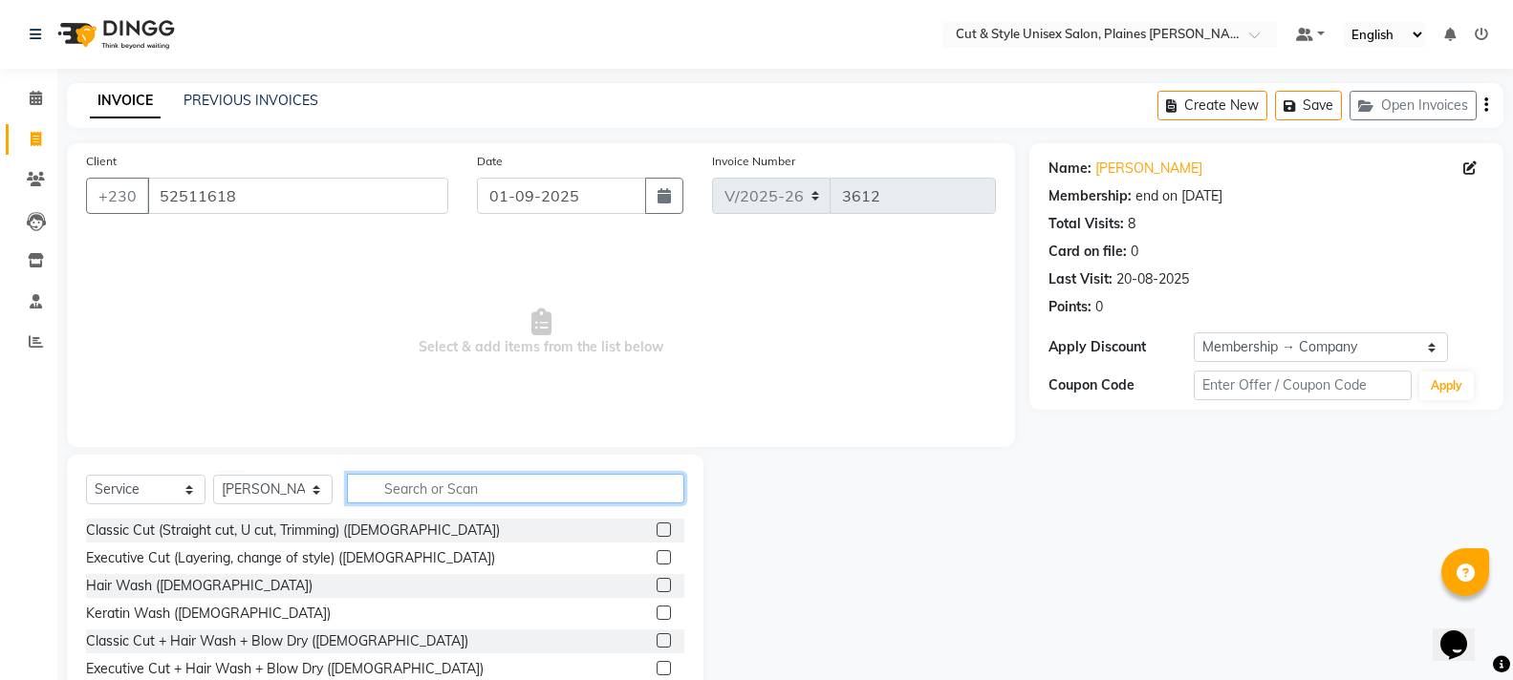
click at [395, 484] on input "text" at bounding box center [515, 489] width 337 height 30
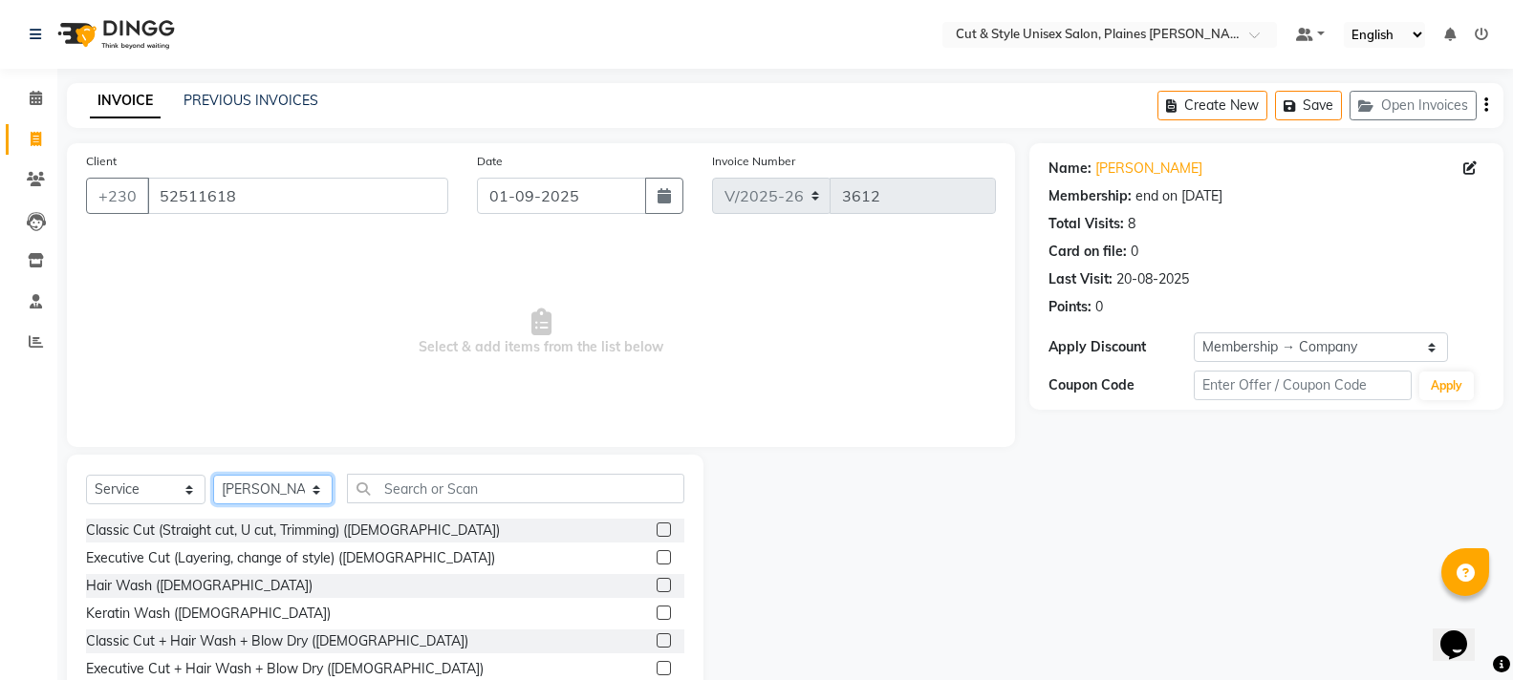
drag, startPoint x: 315, startPoint y: 482, endPoint x: 317, endPoint y: 495, distance: 13.5
click at [316, 491] on select "Select Stylist [PERSON_NAME] Manager [PERSON_NAME]" at bounding box center [272, 490] width 119 height 30
select select "68910"
click at [213, 475] on select "Select Stylist [PERSON_NAME] Manager [PERSON_NAME]" at bounding box center [272, 490] width 119 height 30
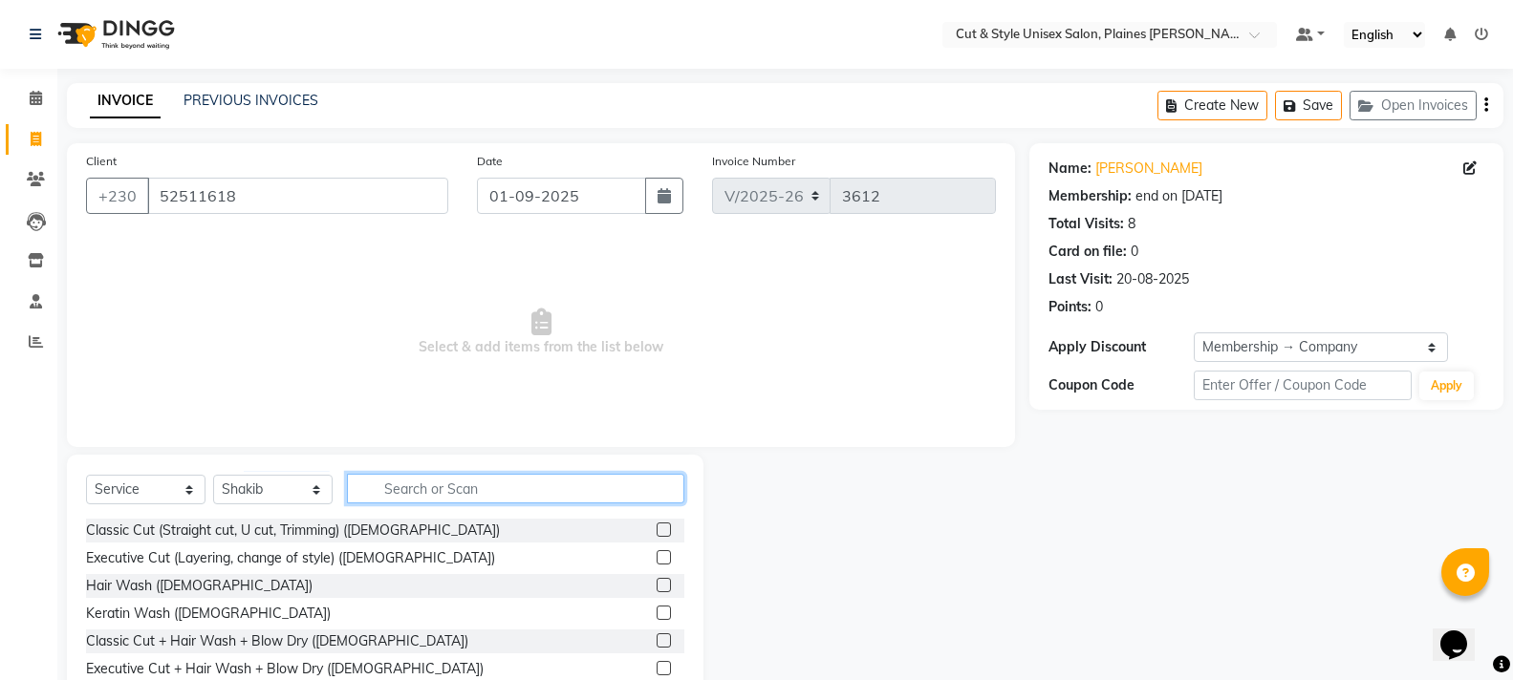
click at [373, 483] on input "text" at bounding box center [515, 489] width 337 height 30
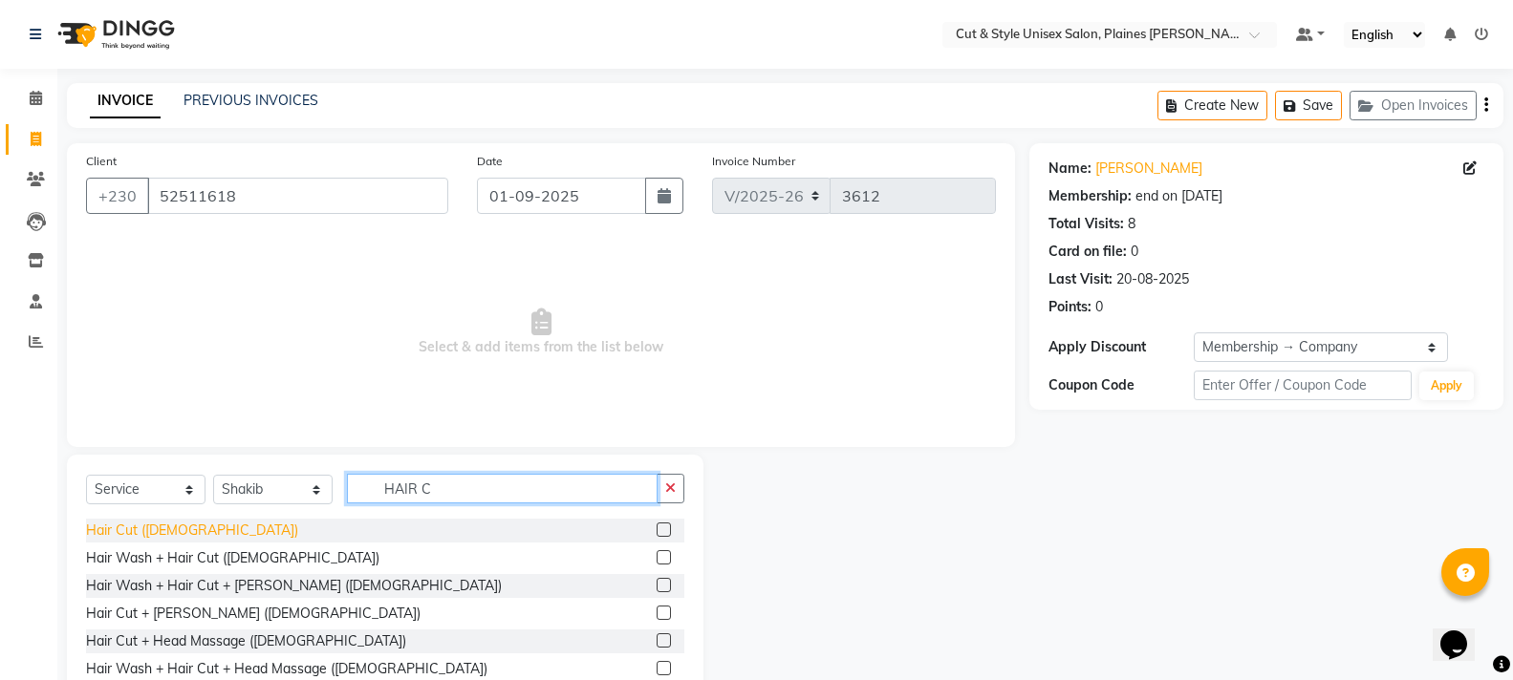
type input "HAIR C"
click at [140, 535] on div "Hair Cut ([DEMOGRAPHIC_DATA])" at bounding box center [192, 531] width 212 height 20
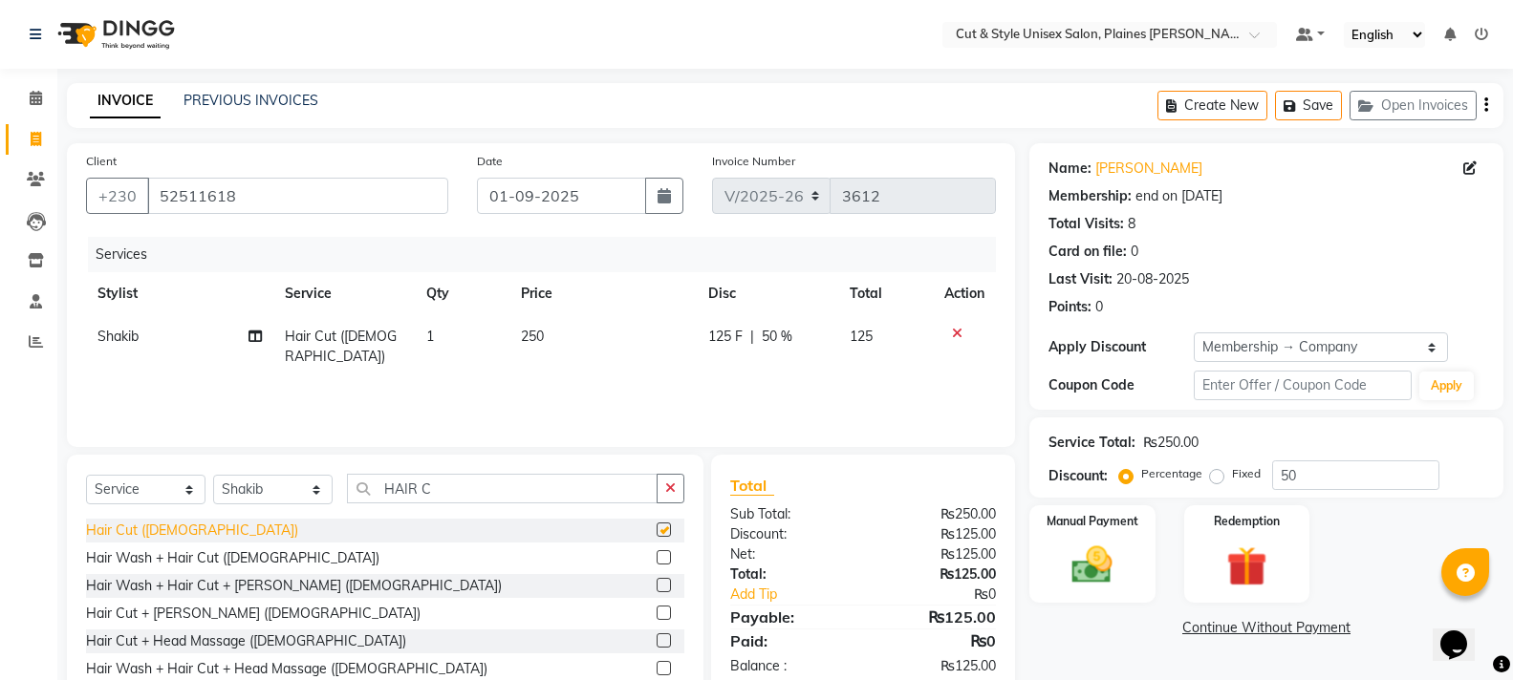
checkbox input "false"
click at [320, 484] on select "Select Stylist [PERSON_NAME] Manager [PERSON_NAME]" at bounding box center [272, 490] width 119 height 30
select select "68909"
click at [213, 475] on select "Select Stylist [PERSON_NAME] Manager [PERSON_NAME]" at bounding box center [272, 490] width 119 height 30
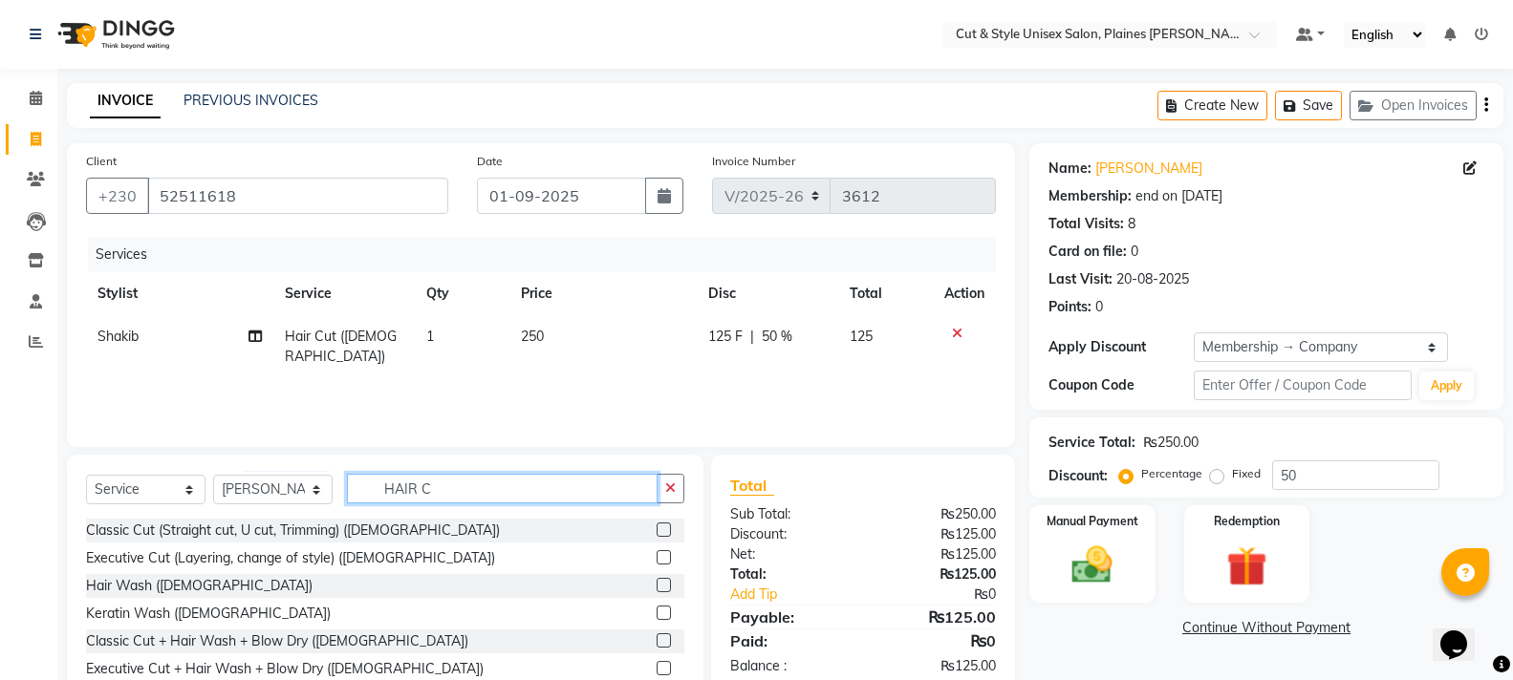
click at [436, 493] on input "HAIR C" at bounding box center [502, 489] width 311 height 30
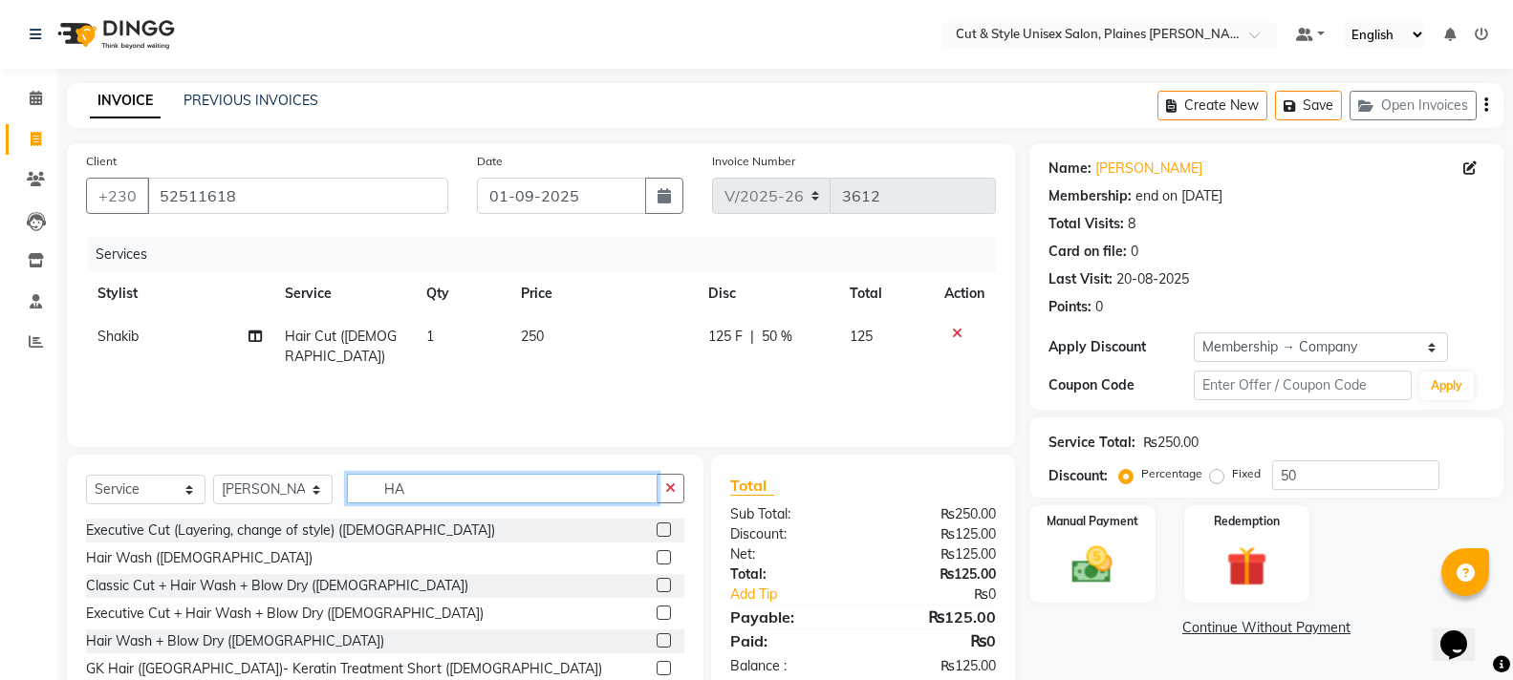
type input "H"
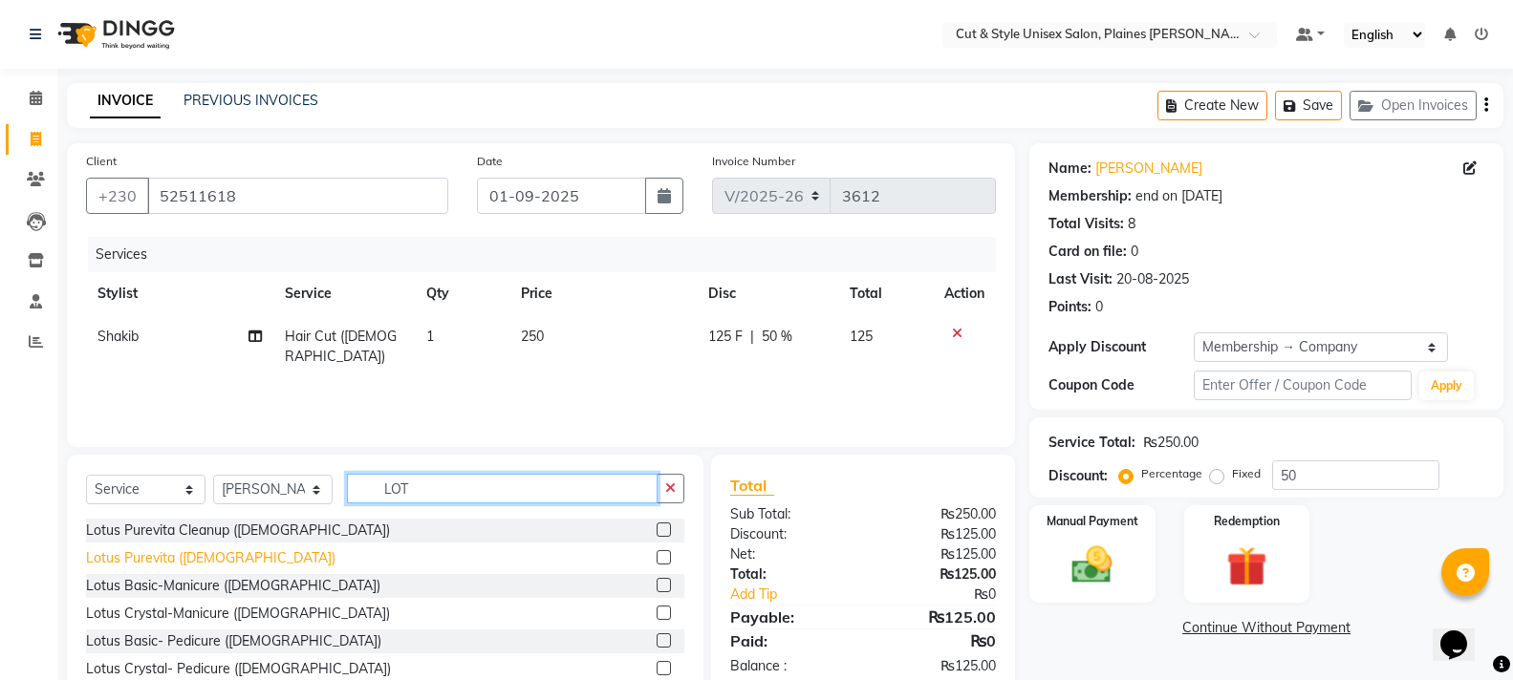
type input "LOT"
click at [217, 552] on div "Lotus Purevita ([DEMOGRAPHIC_DATA])" at bounding box center [210, 559] width 249 height 20
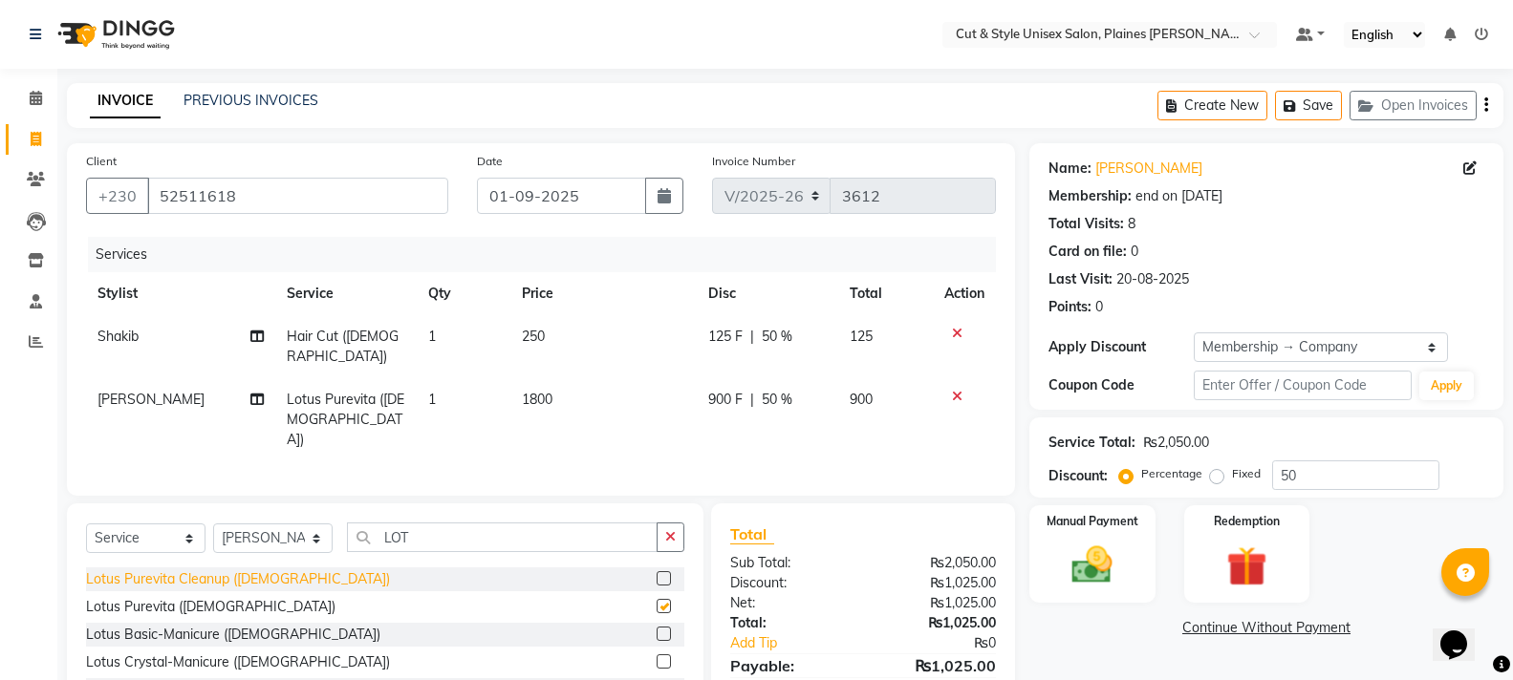
checkbox input "false"
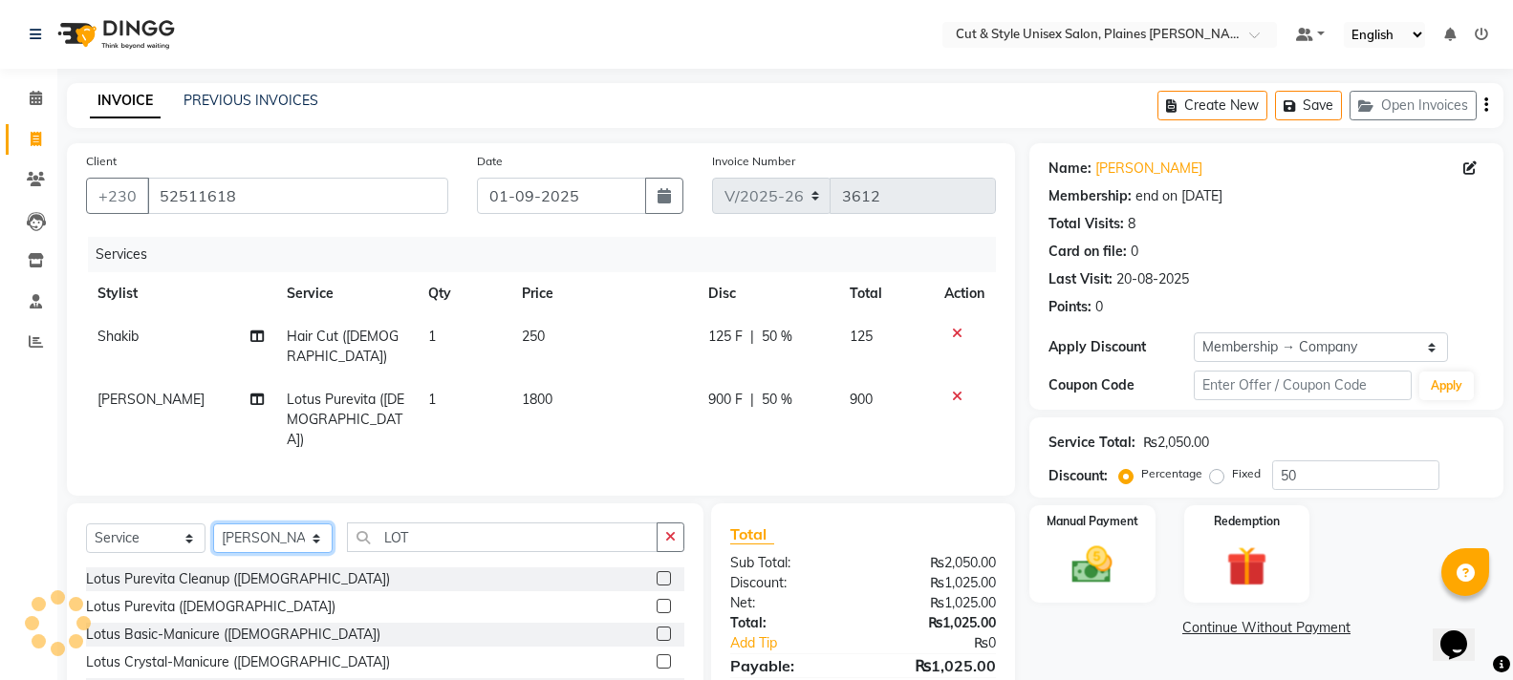
click at [314, 524] on select "Select Stylist [PERSON_NAME] Manager [PERSON_NAME]" at bounding box center [272, 539] width 119 height 30
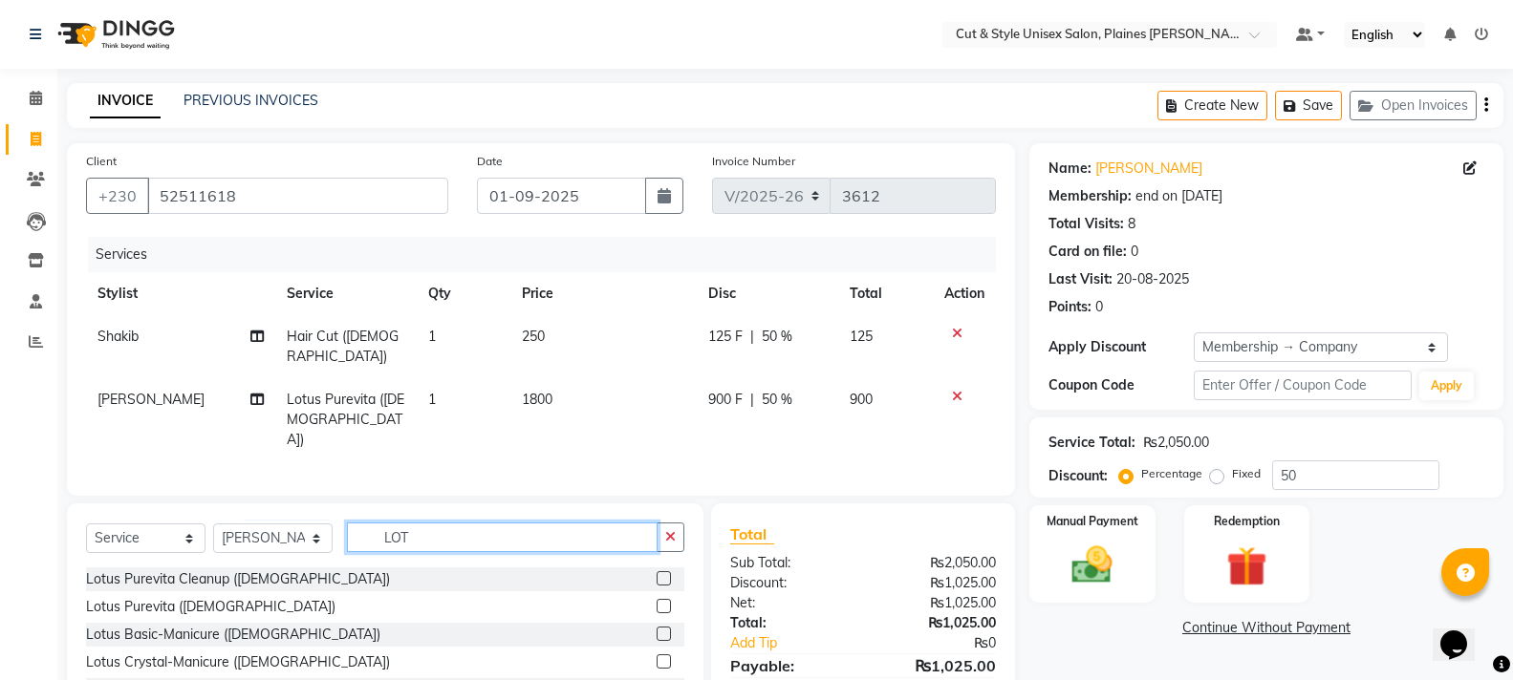
click at [455, 523] on input "LOT" at bounding box center [502, 538] width 311 height 30
type input "L"
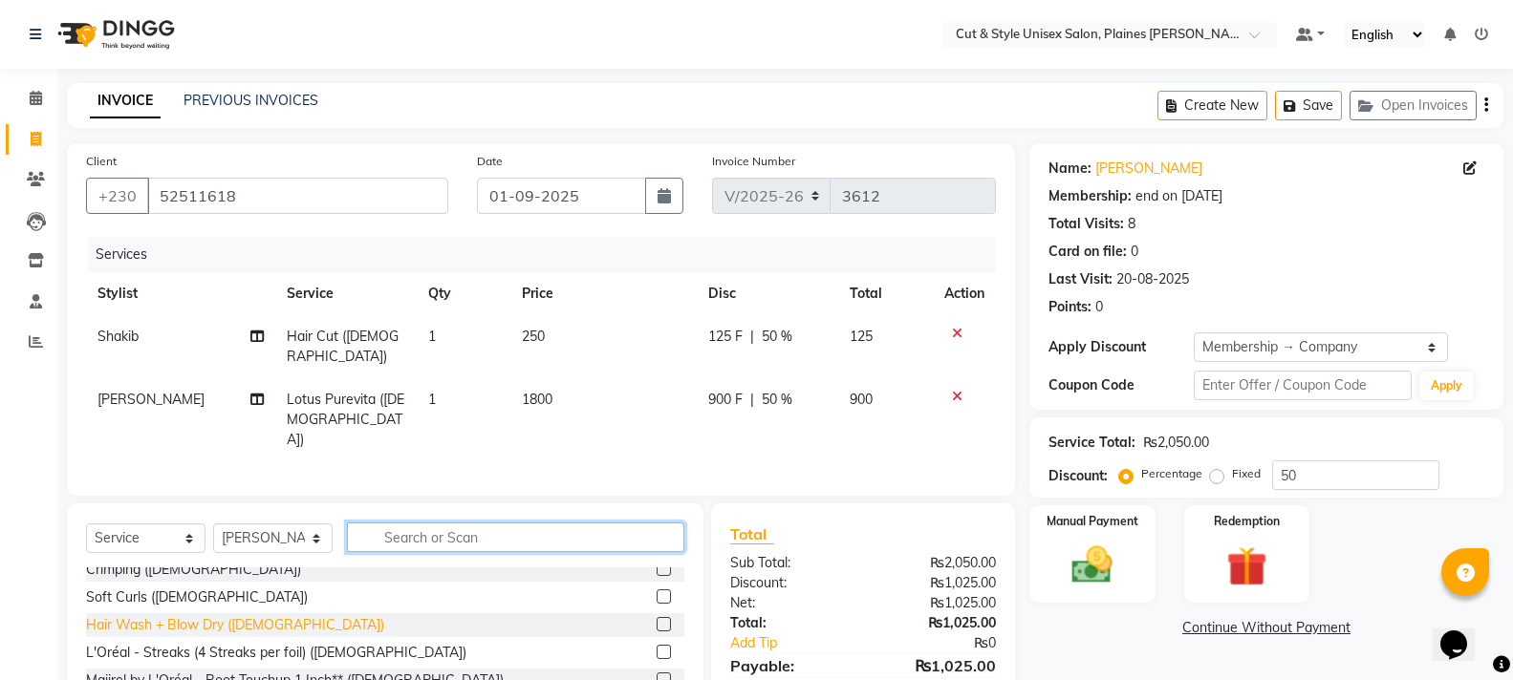
scroll to position [382, 0]
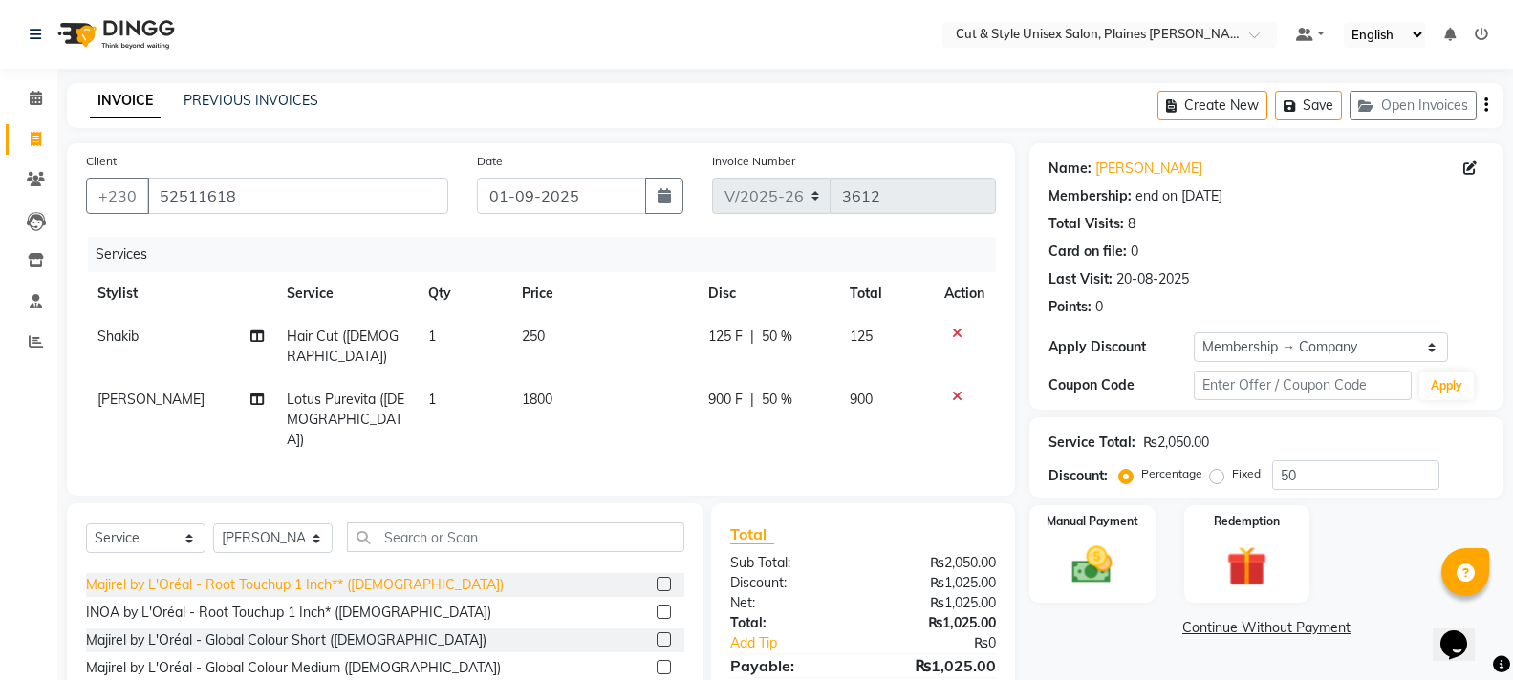
click at [275, 575] on div "Majirel by L'Oréal - Root Touchup 1 Inch** ([DEMOGRAPHIC_DATA])" at bounding box center [295, 585] width 418 height 20
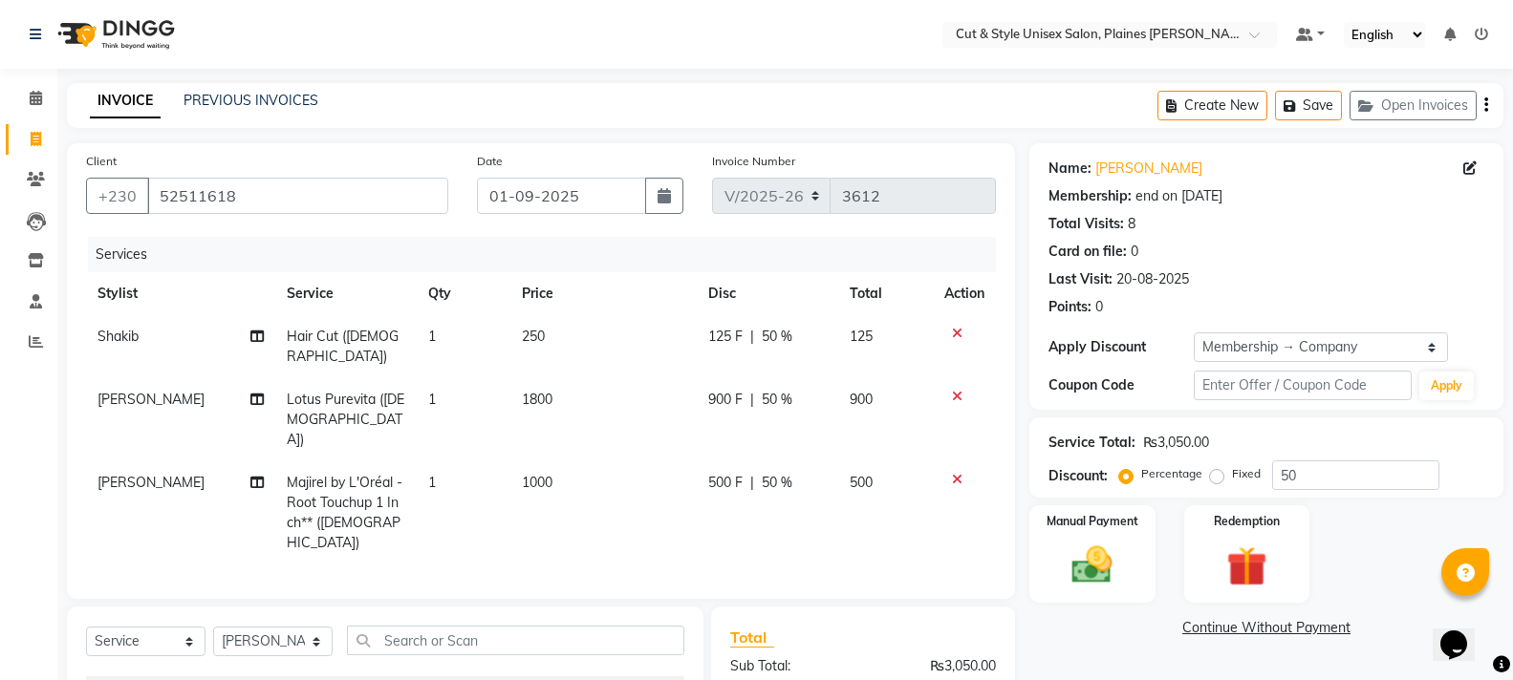
checkbox input "false"
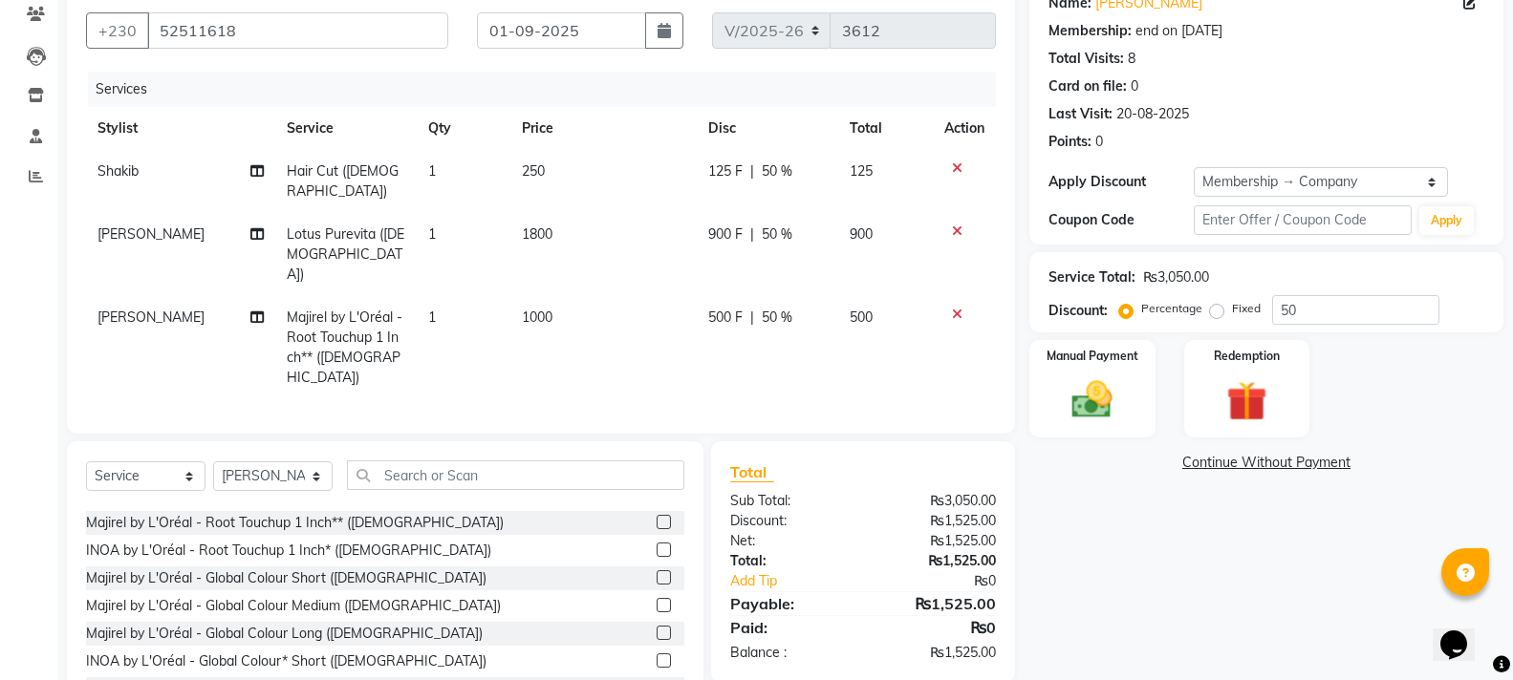
scroll to position [193, 0]
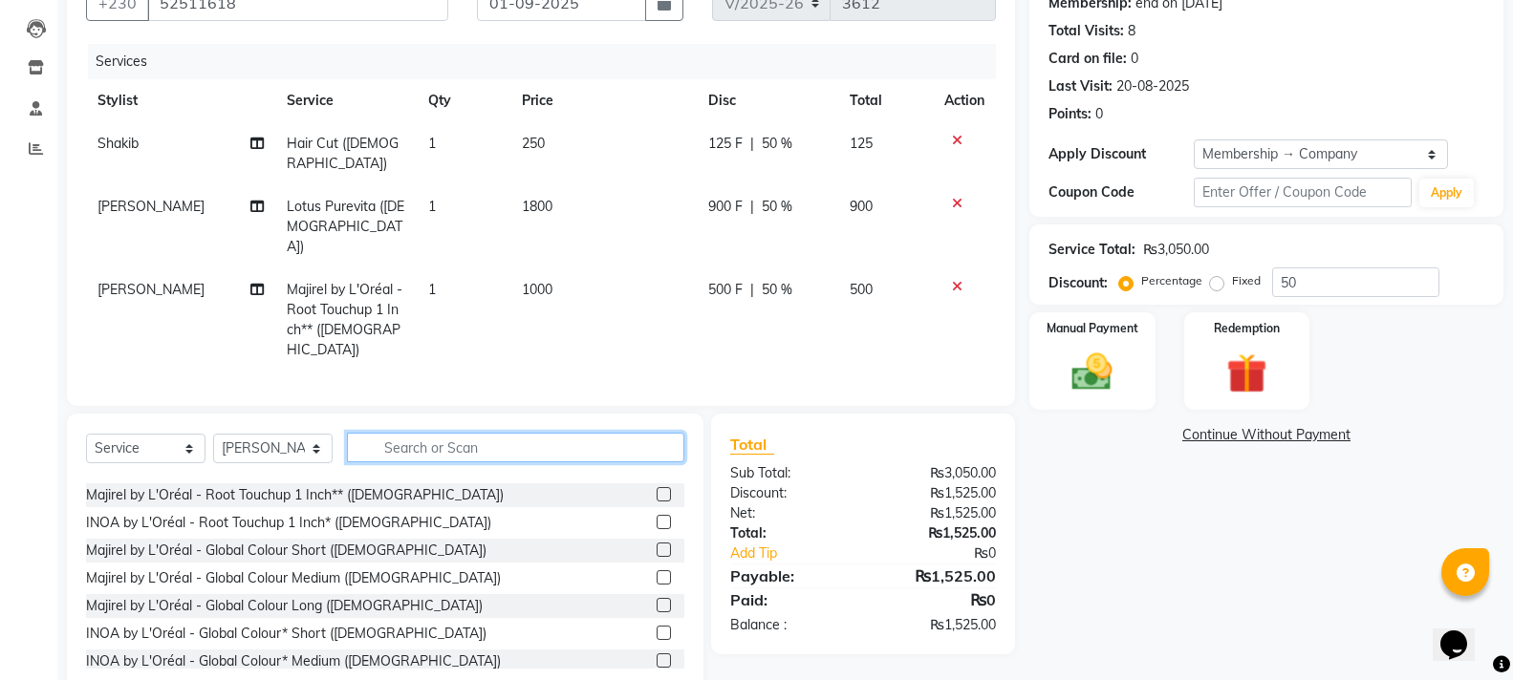
click at [418, 433] on input "text" at bounding box center [515, 448] width 337 height 30
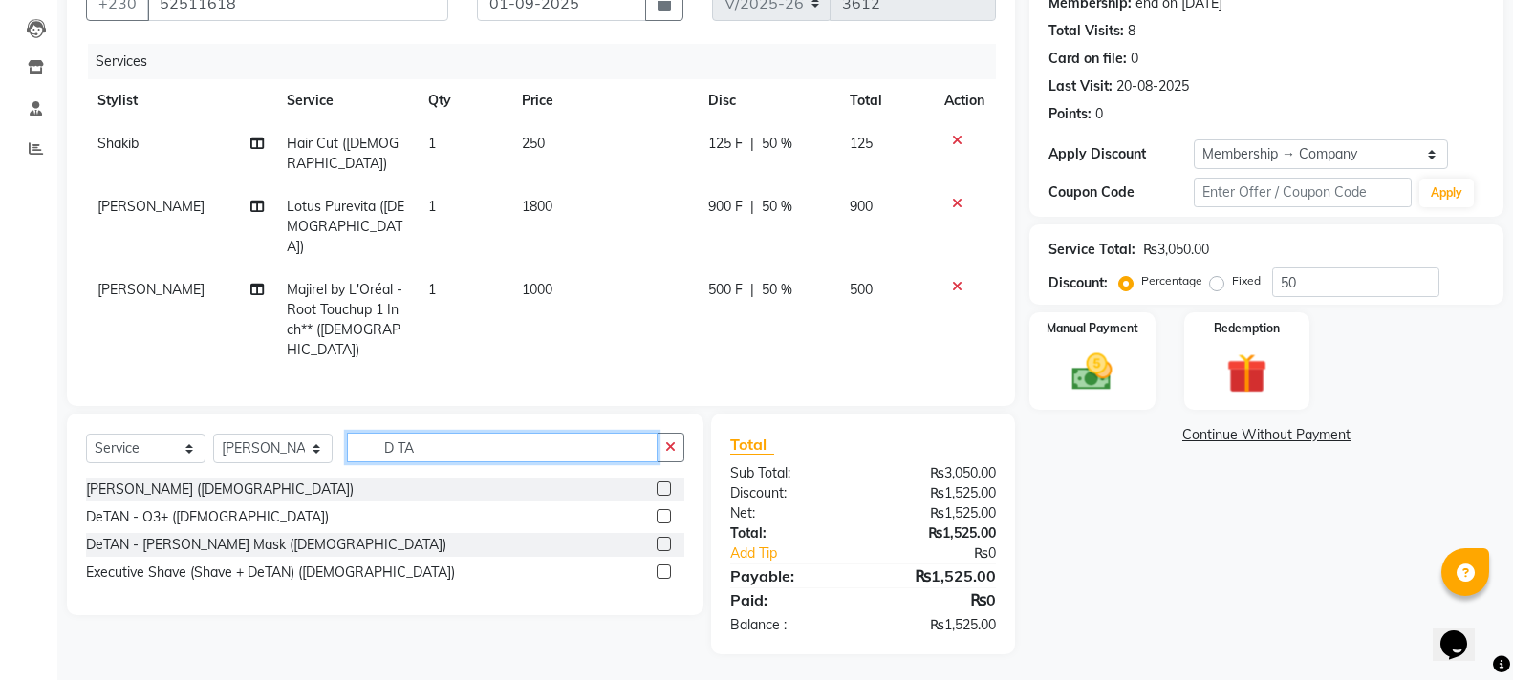
scroll to position [152, 0]
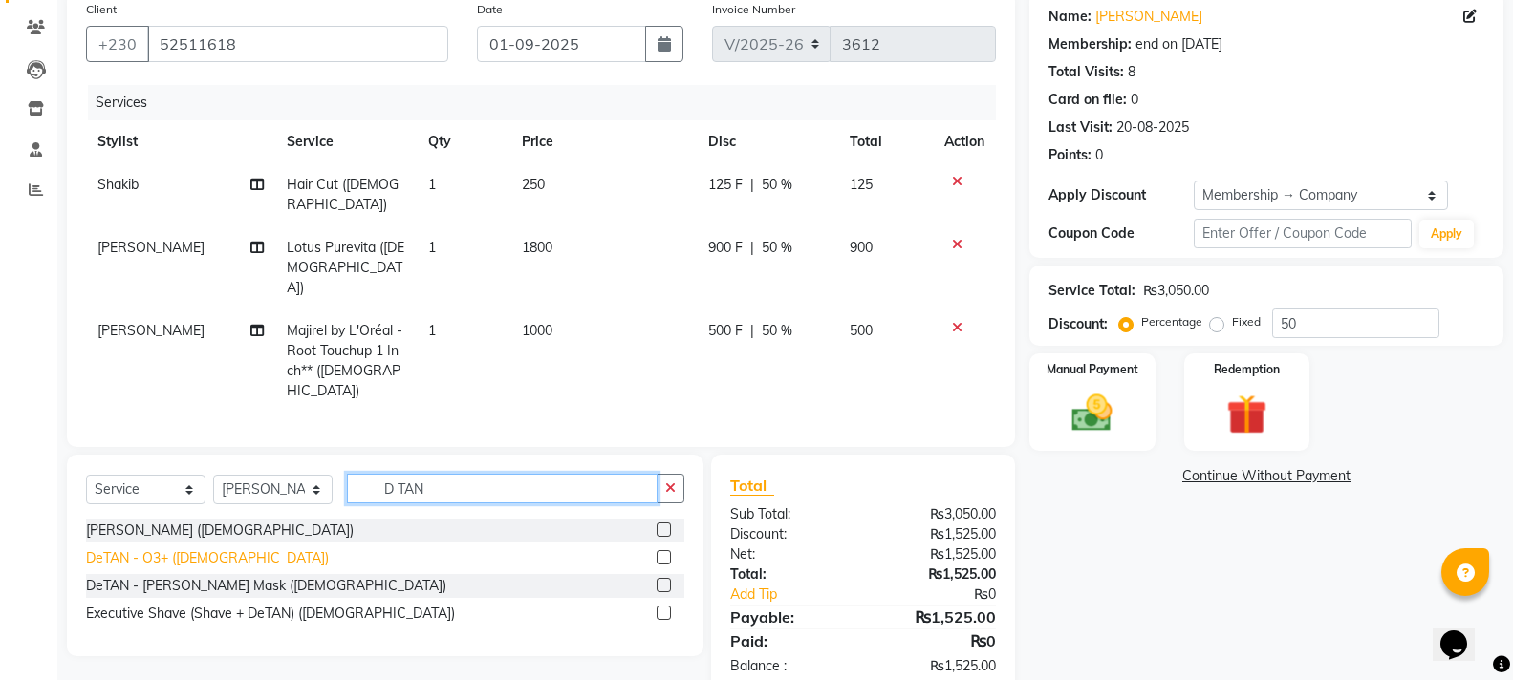
type input "D TAN"
click at [188, 549] on div "DeTAN - O3+ ([DEMOGRAPHIC_DATA])" at bounding box center [207, 559] width 243 height 20
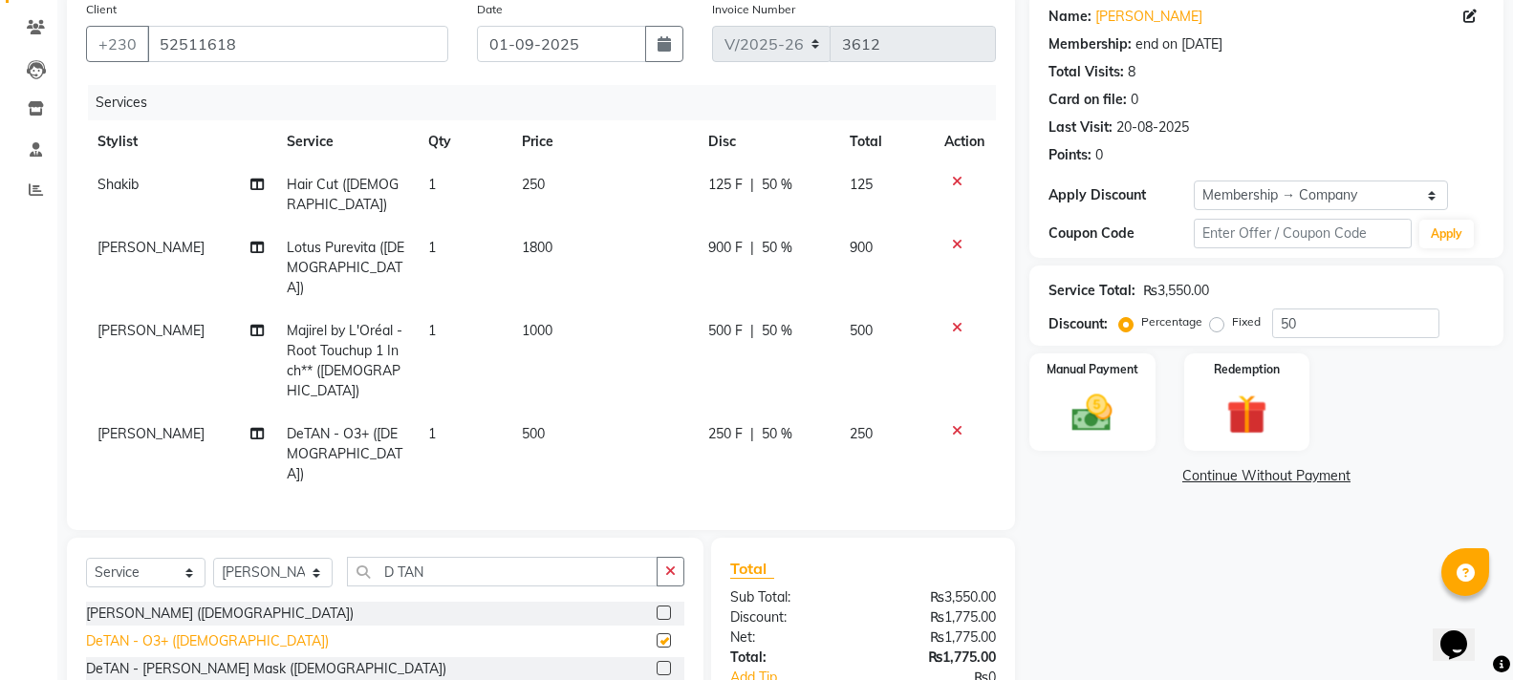
checkbox input "false"
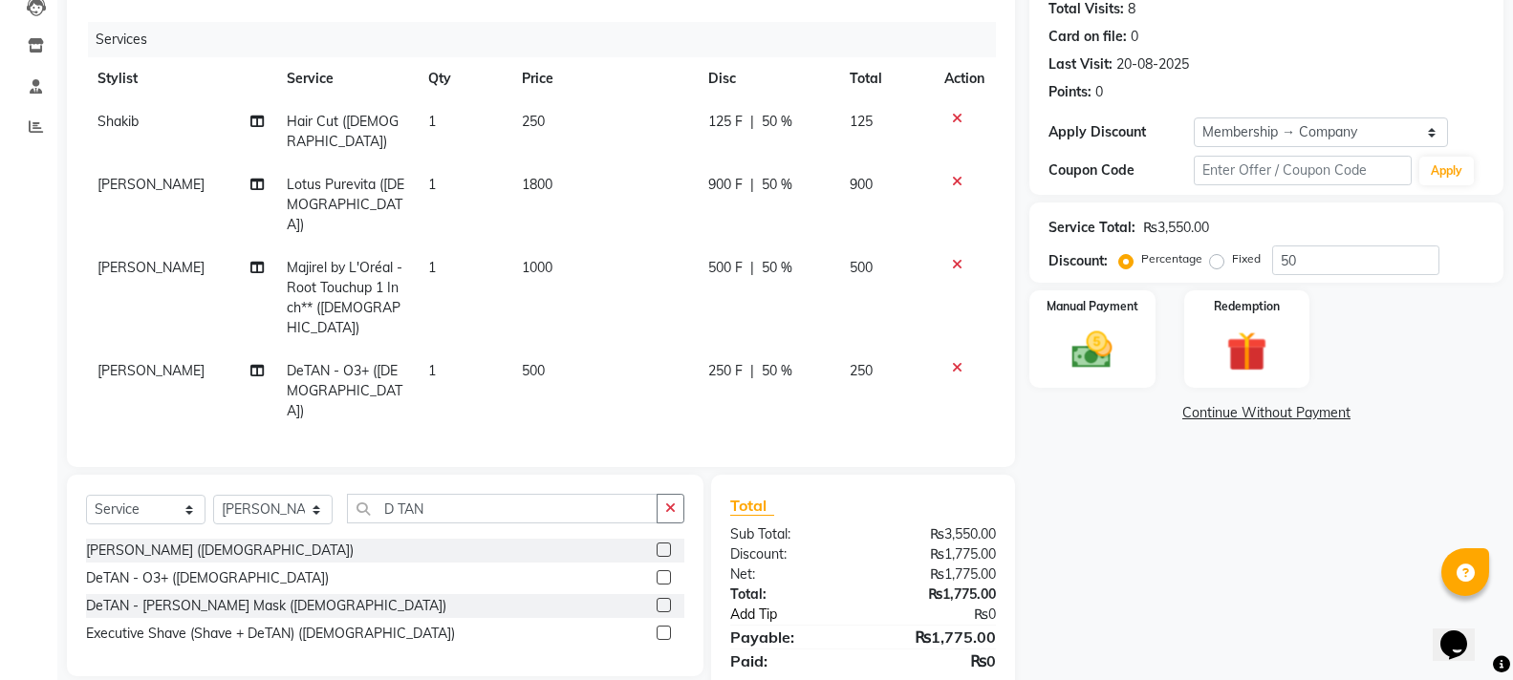
click at [761, 605] on link "Add Tip" at bounding box center [801, 615] width 171 height 20
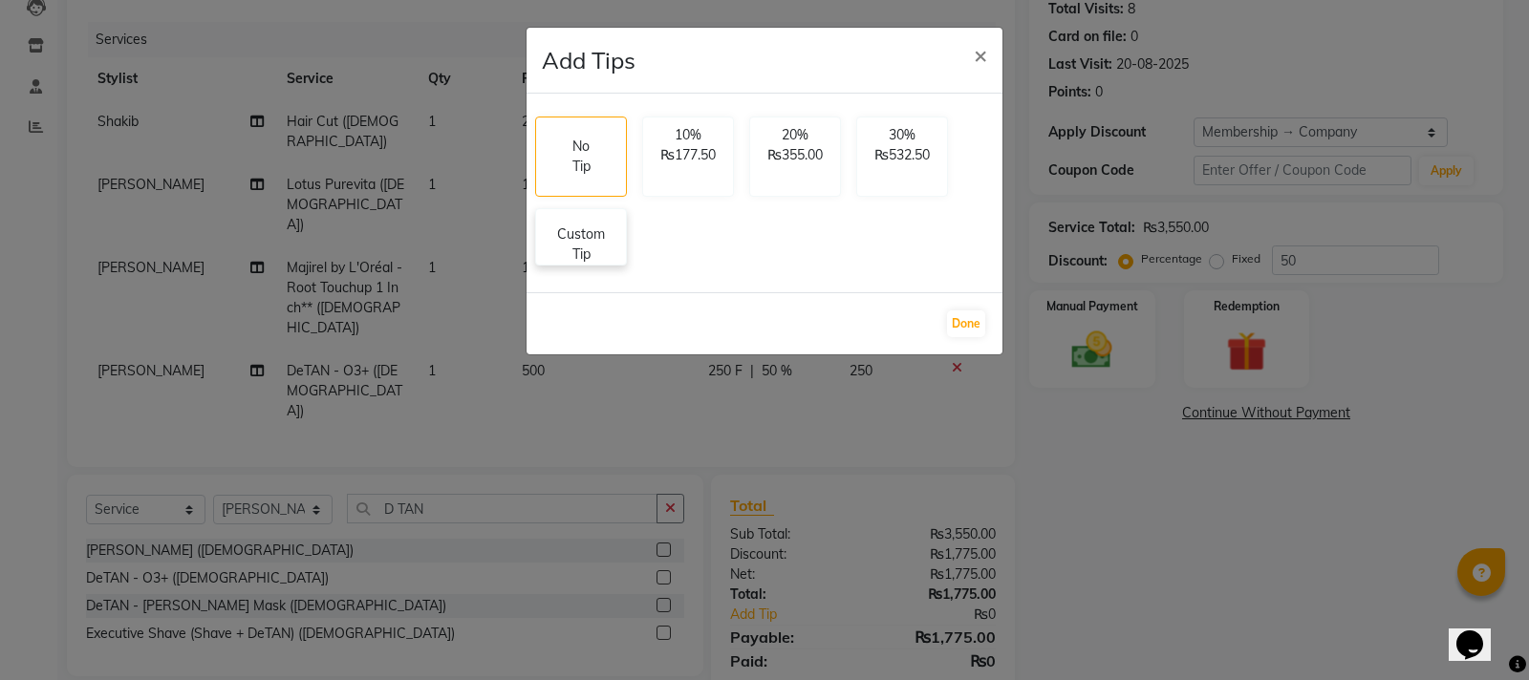
click at [599, 254] on p "Custom Tip" at bounding box center [581, 245] width 67 height 40
select select "68910"
select select "68909"
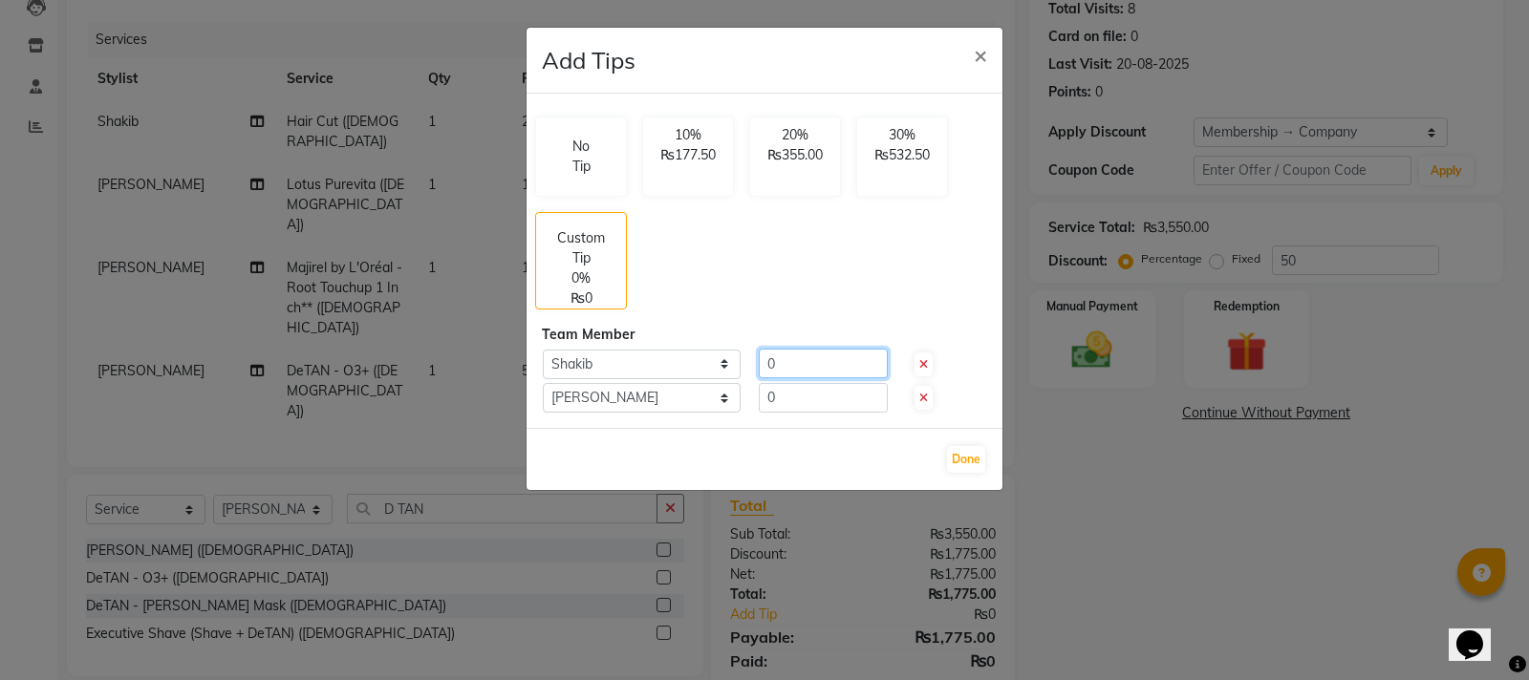
click at [800, 361] on input "0" at bounding box center [823, 364] width 129 height 30
type input "1"
type input "200"
click at [974, 458] on button "Done" at bounding box center [966, 459] width 38 height 27
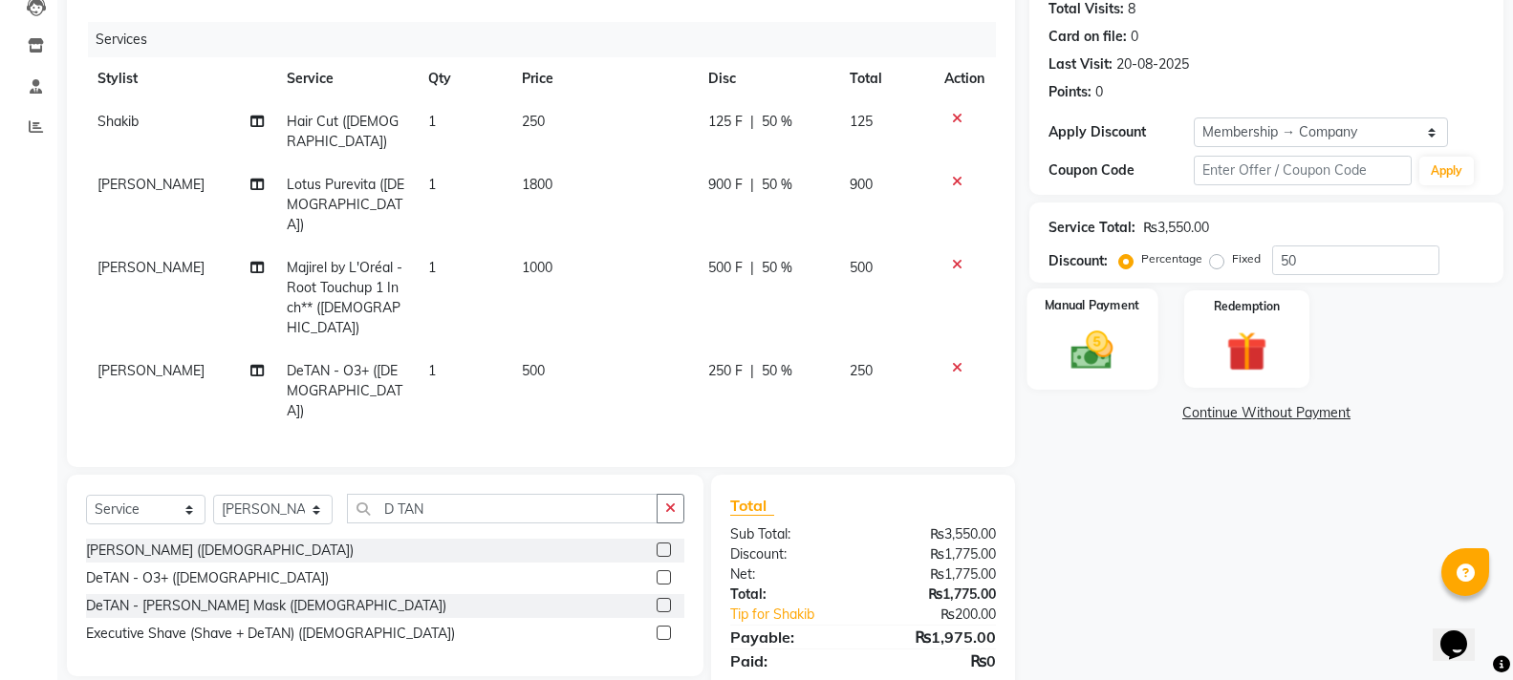
click at [1082, 339] on img at bounding box center [1092, 350] width 68 height 49
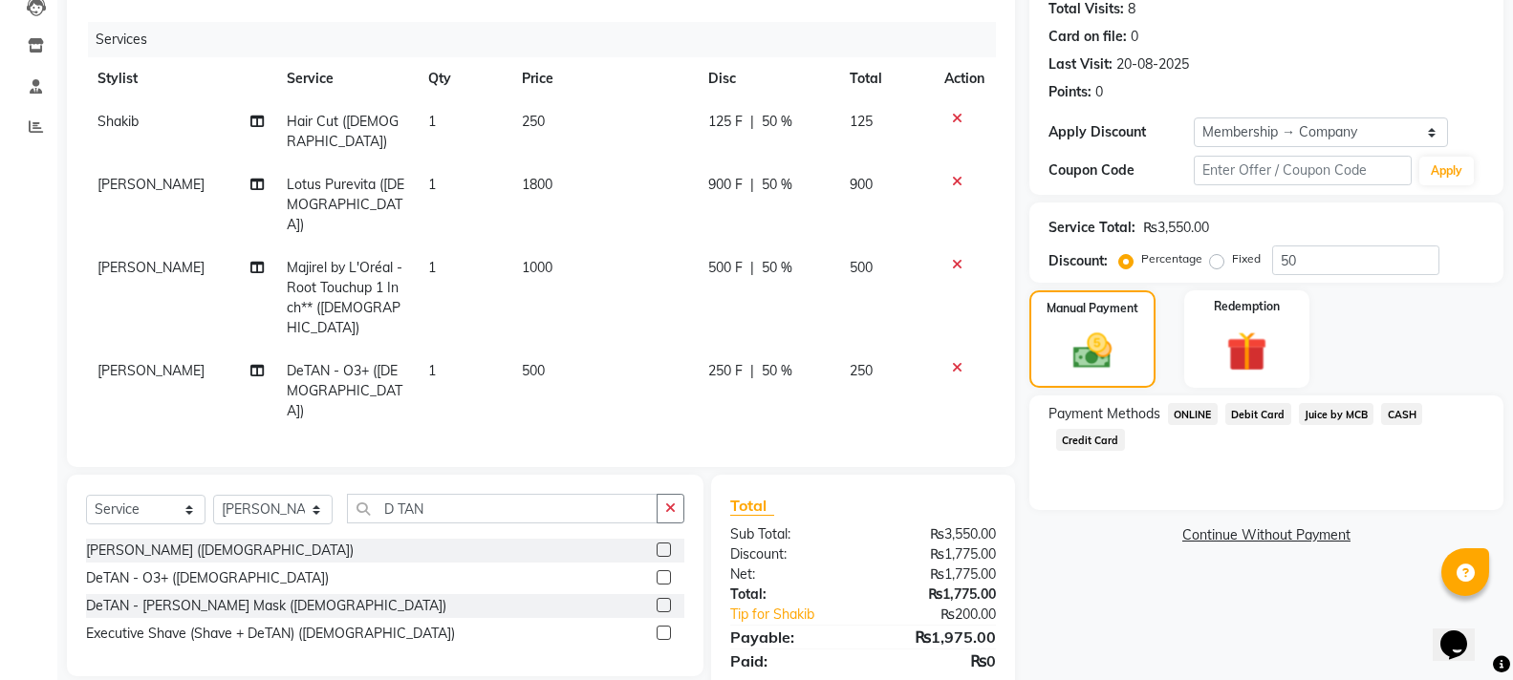
click at [1349, 415] on span "Juice by MCB" at bounding box center [1337, 414] width 76 height 22
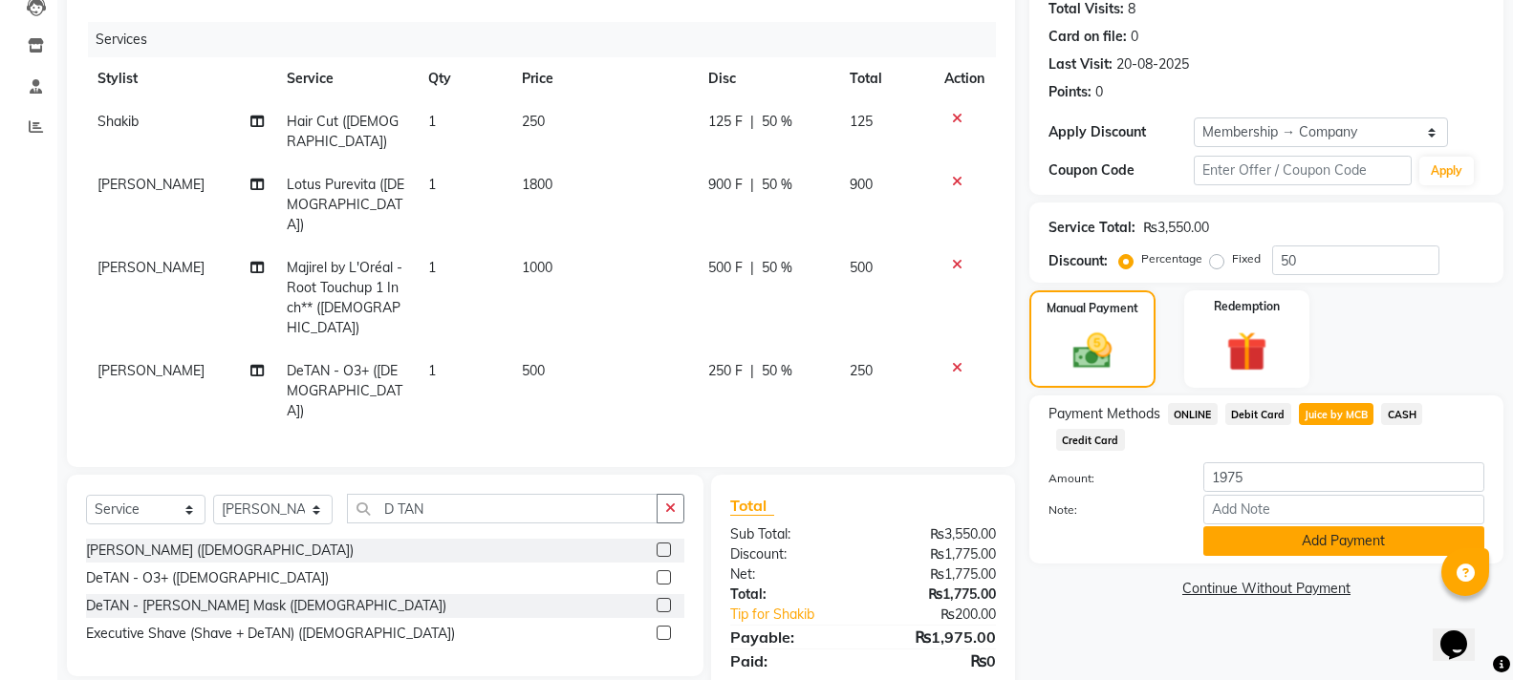
click at [1314, 544] on button "Add Payment" at bounding box center [1343, 542] width 281 height 30
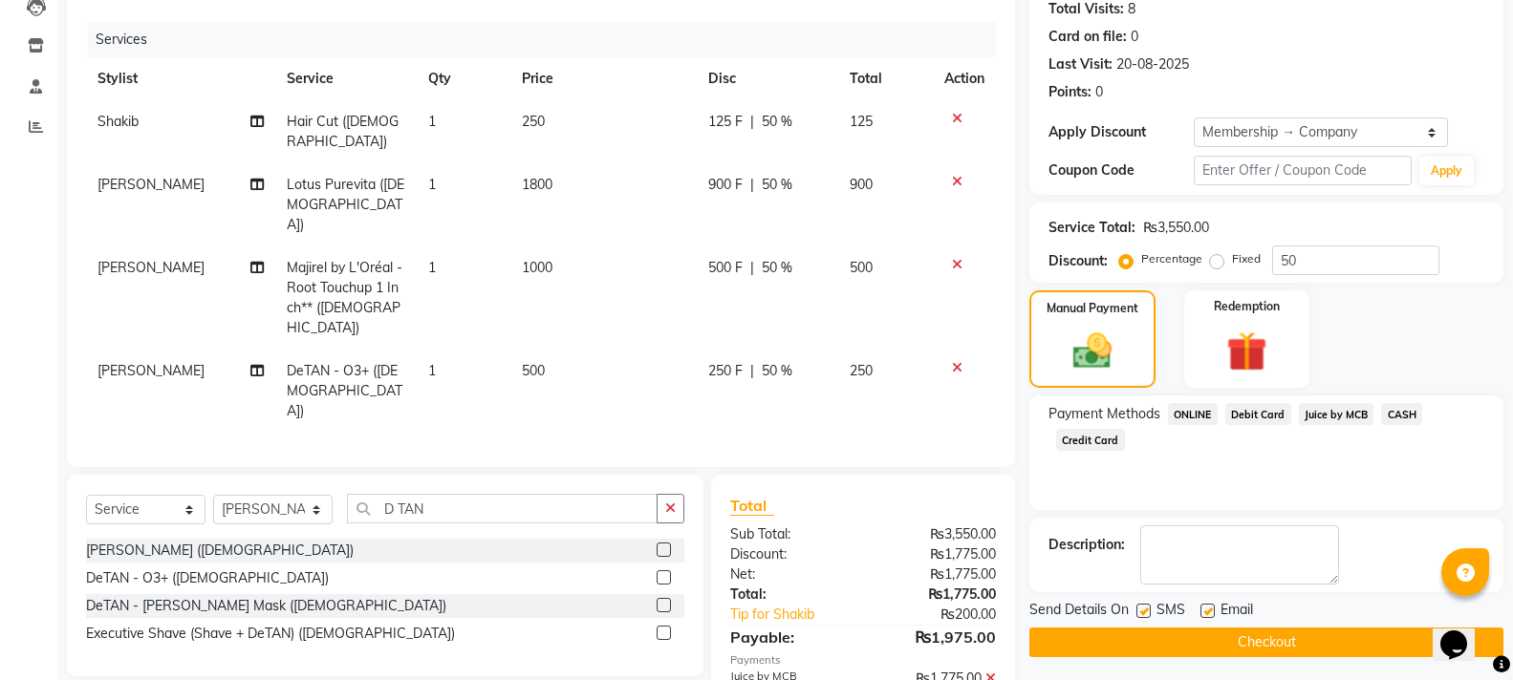
scroll to position [275, 0]
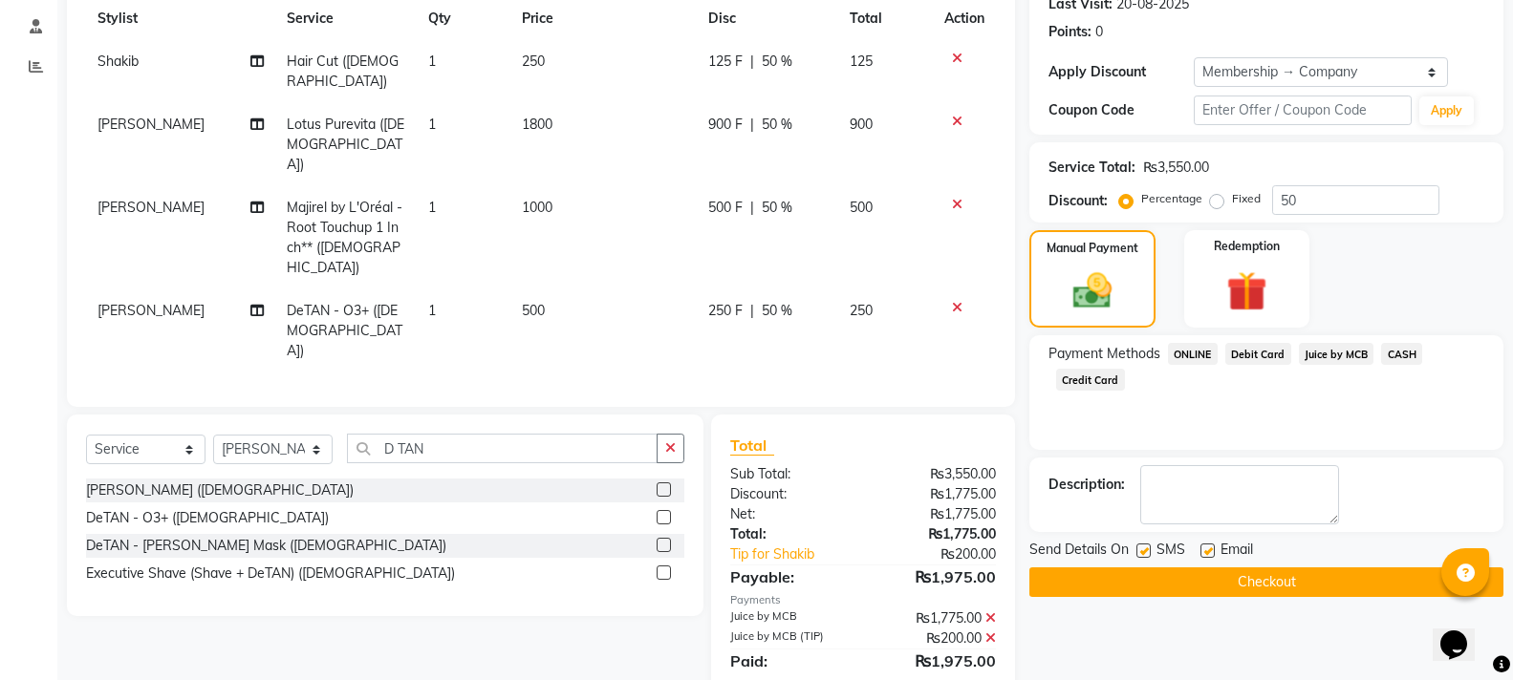
click at [1326, 571] on button "Checkout" at bounding box center [1266, 583] width 474 height 30
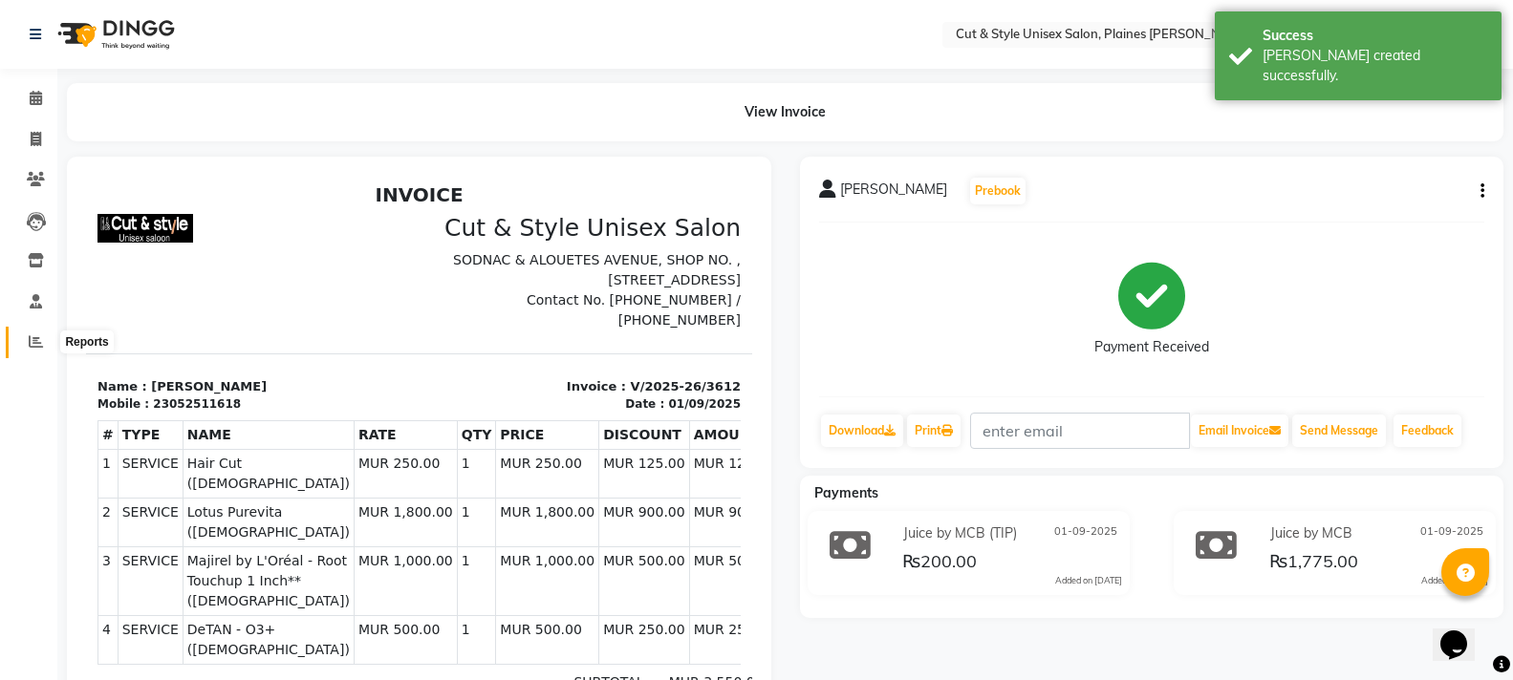
click at [32, 342] on icon at bounding box center [36, 342] width 14 height 14
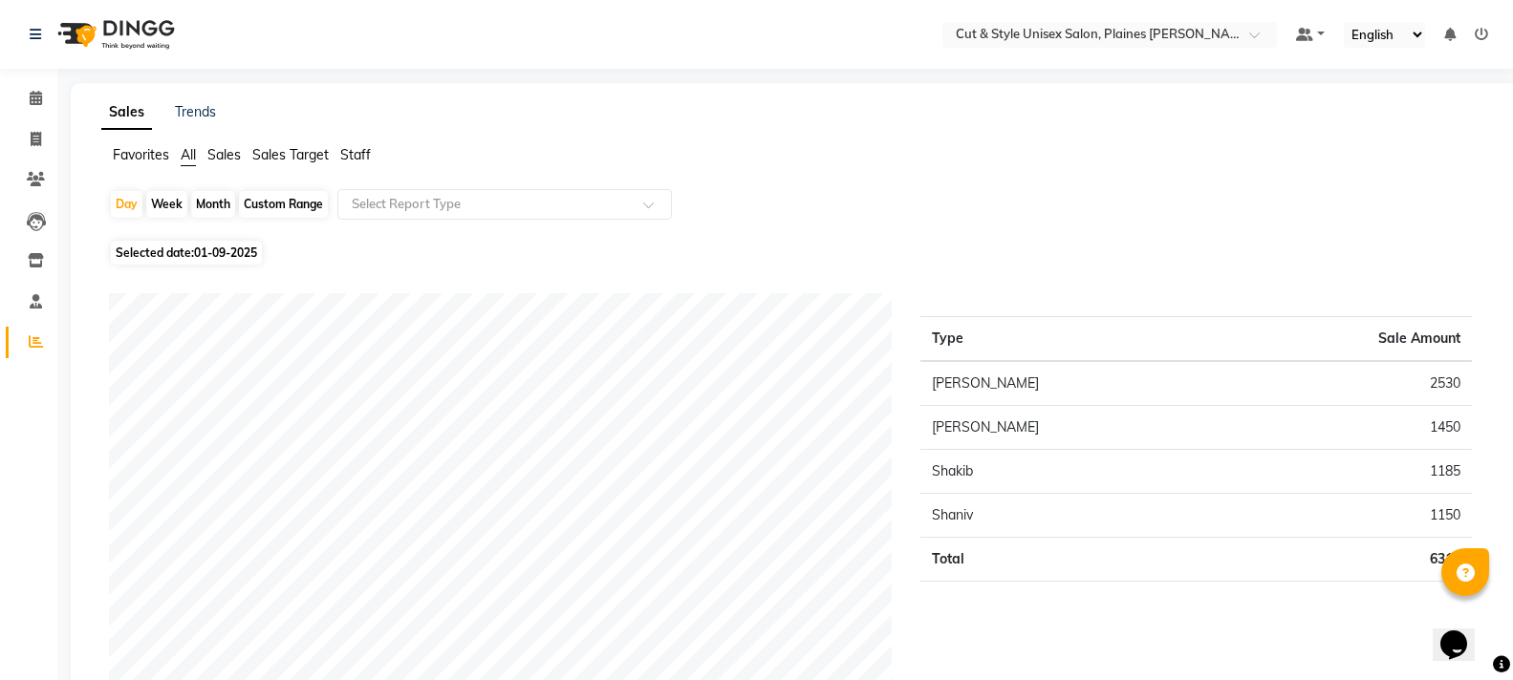
click at [86, 29] on img at bounding box center [114, 35] width 131 height 54
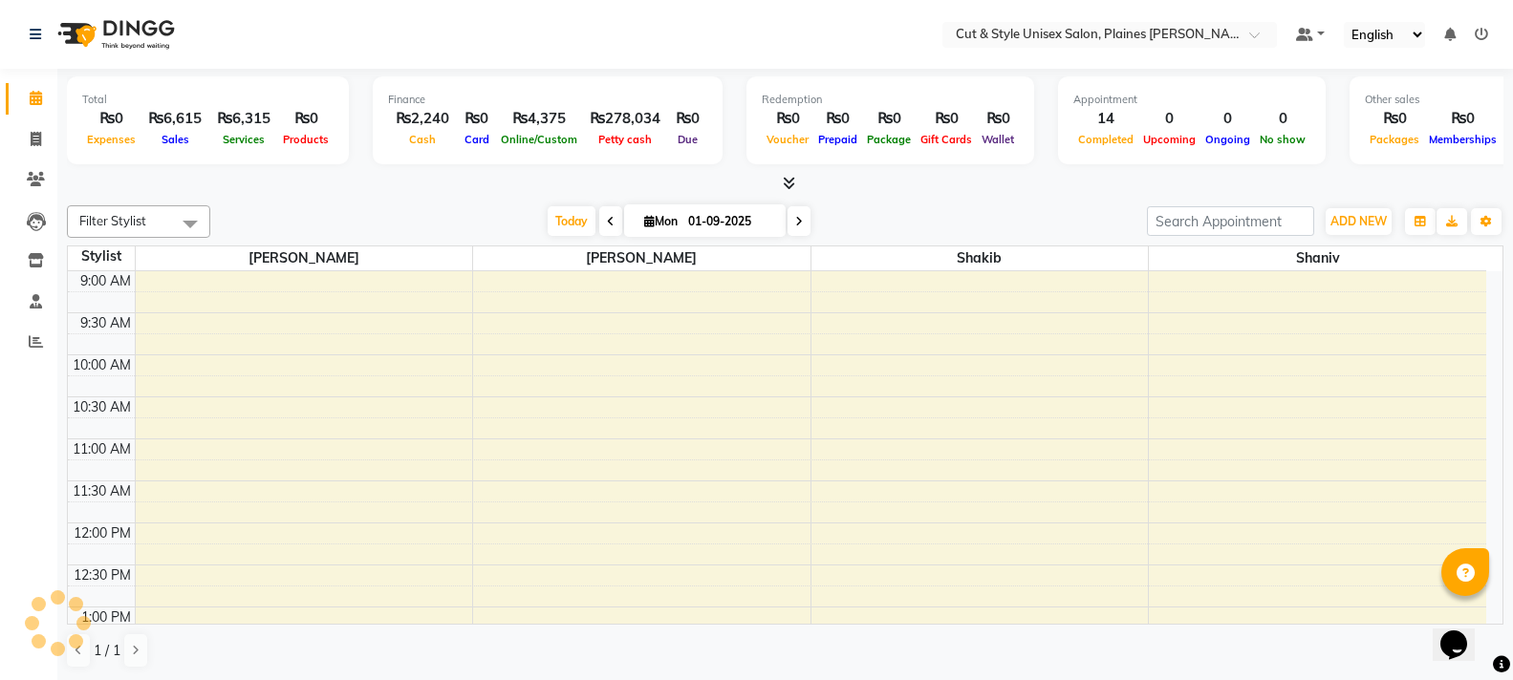
scroll to position [421, 0]
